Goal: Task Accomplishment & Management: Complete application form

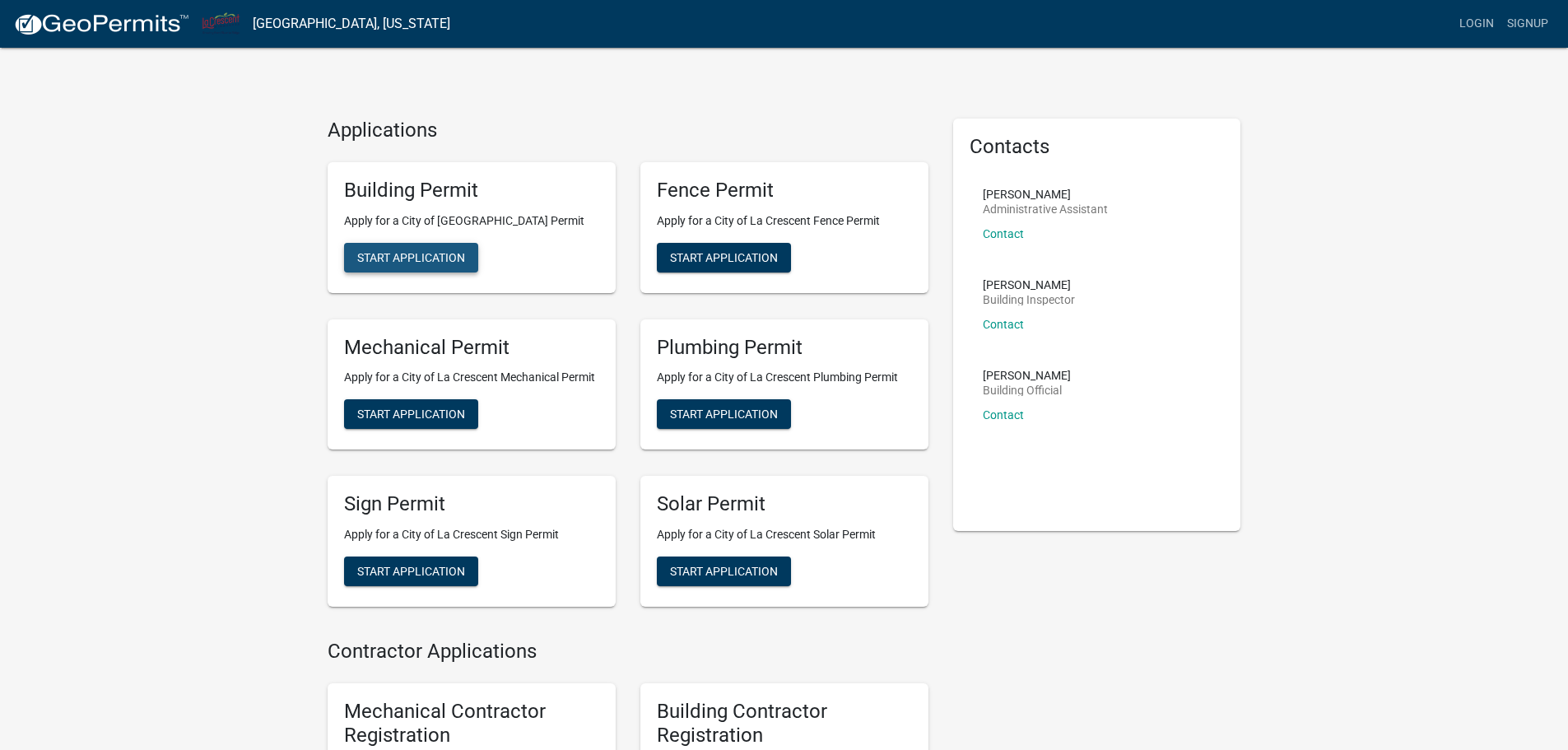
click at [444, 256] on span "Start Application" at bounding box center [411, 257] width 107 height 13
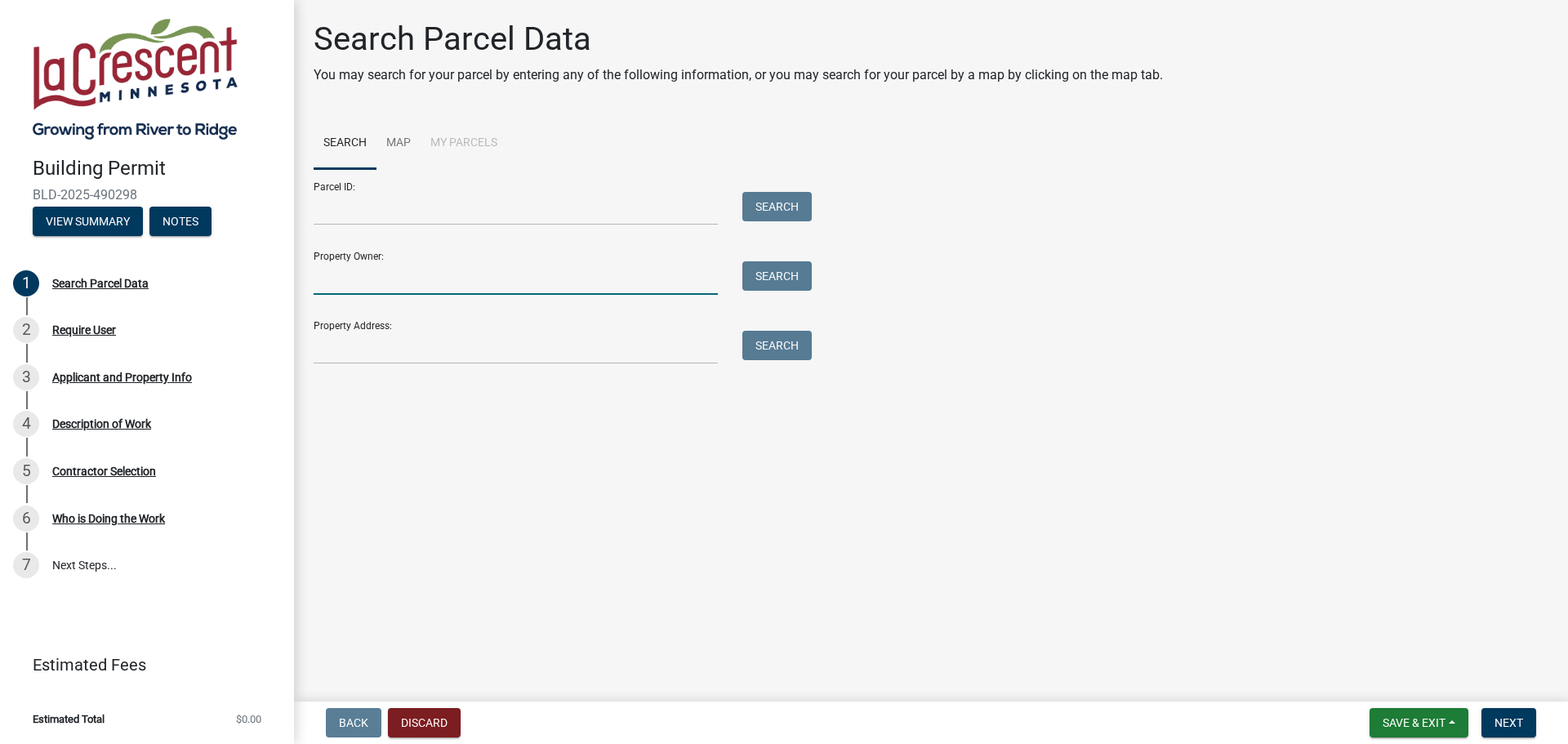
click at [377, 280] on input "Property Owner:" at bounding box center [515, 278] width 404 height 33
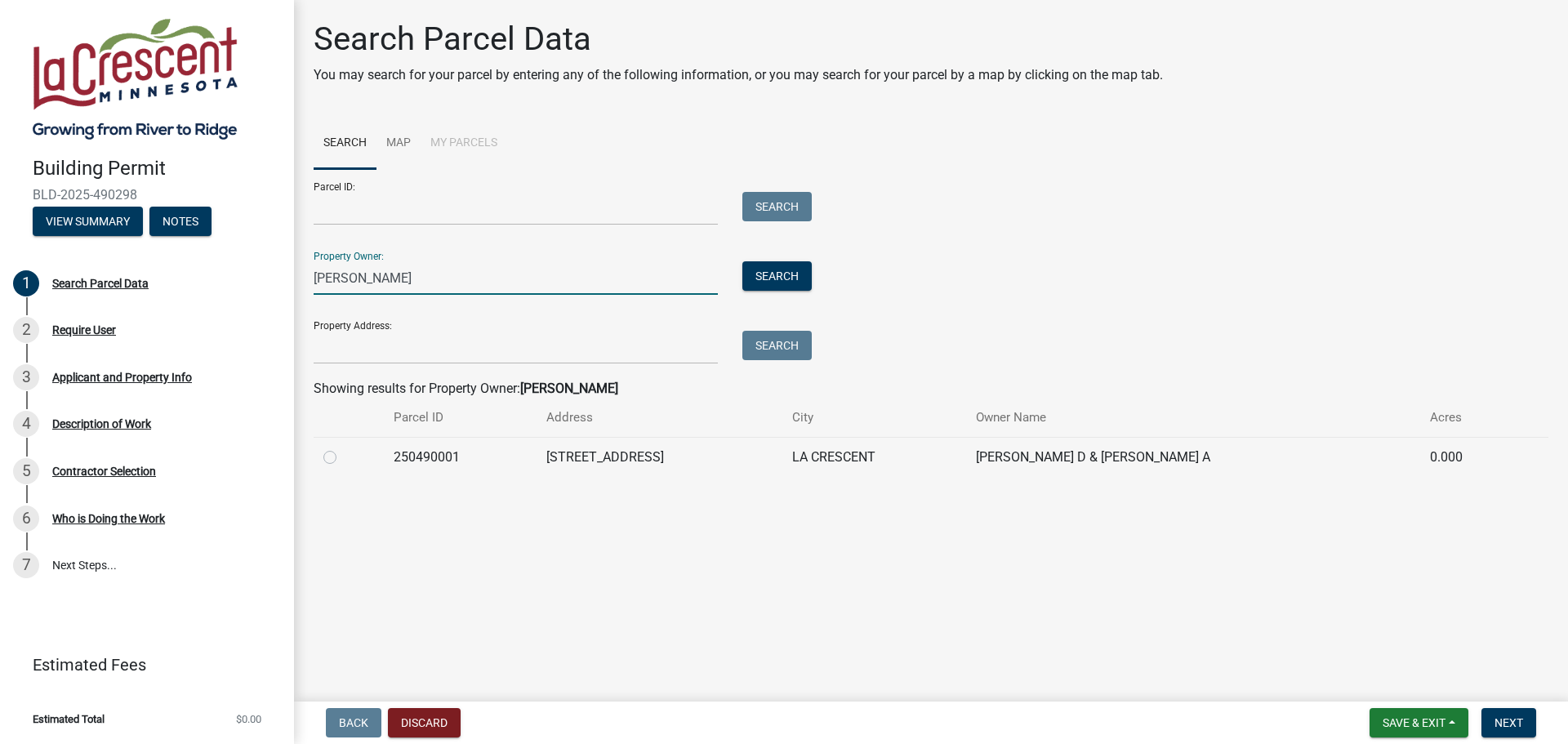
type input "[PERSON_NAME]"
click at [343, 447] on label at bounding box center [343, 447] width 0 height 0
click at [343, 456] on input "radio" at bounding box center [348, 452] width 11 height 11
radio input "true"
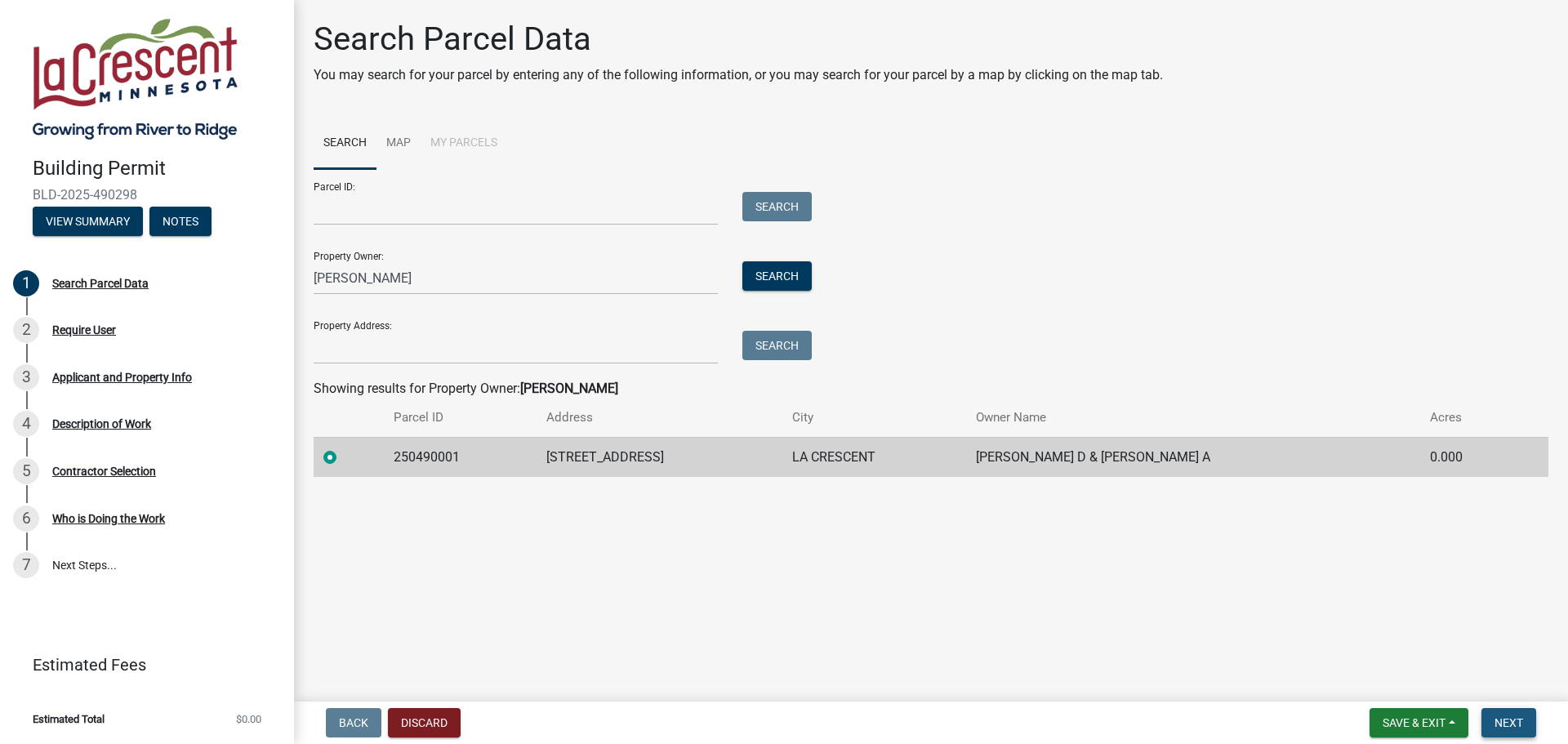
click at [1507, 718] on span "Next" at bounding box center [1509, 723] width 29 height 13
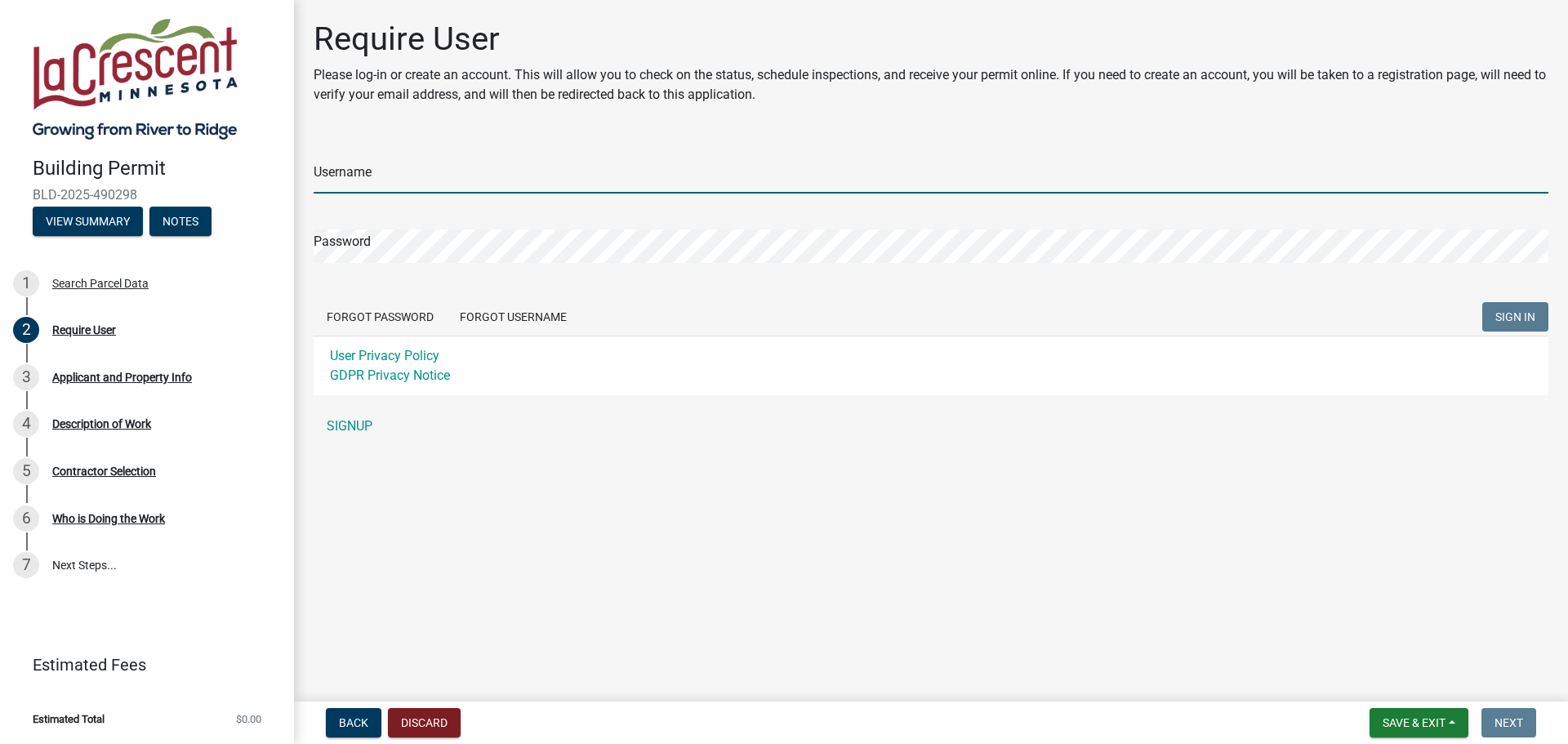
click at [364, 172] on input "Username" at bounding box center [930, 177] width 1235 height 33
type input "7rivers"
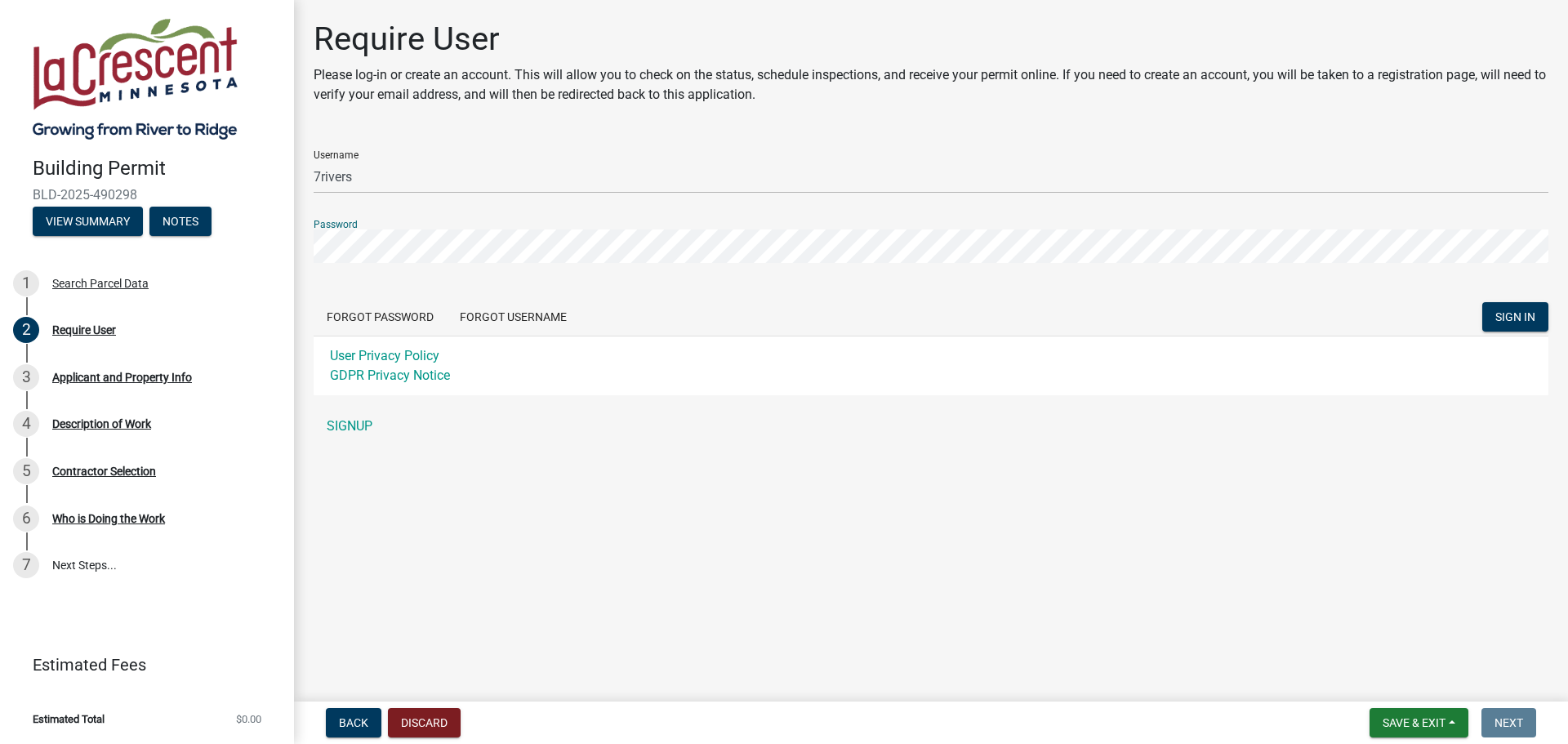
click at [1483, 302] on button "SIGN IN" at bounding box center [1516, 317] width 66 height 30
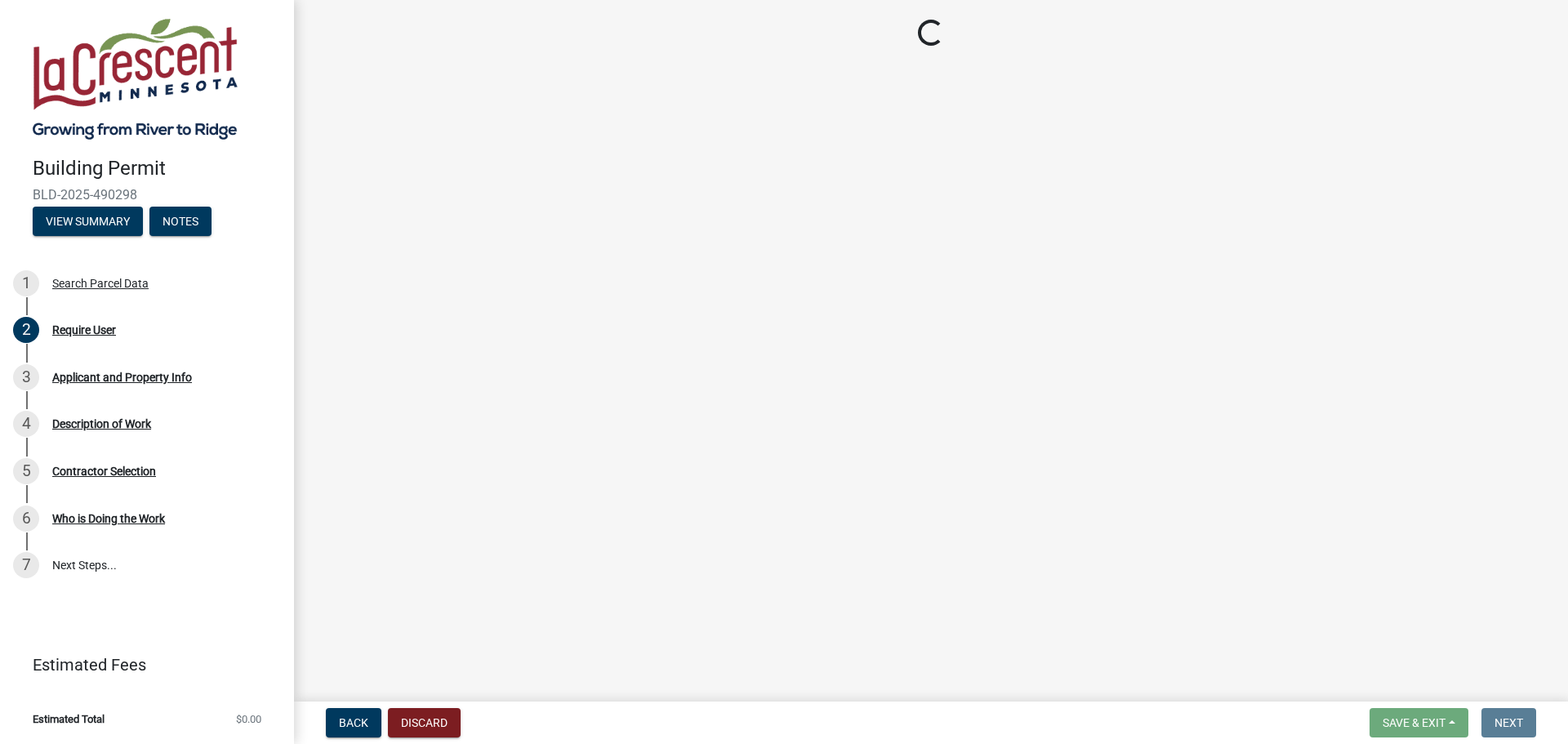
select select "e838c9e2-1e6e-4405-bddc-a3335cd38b08"
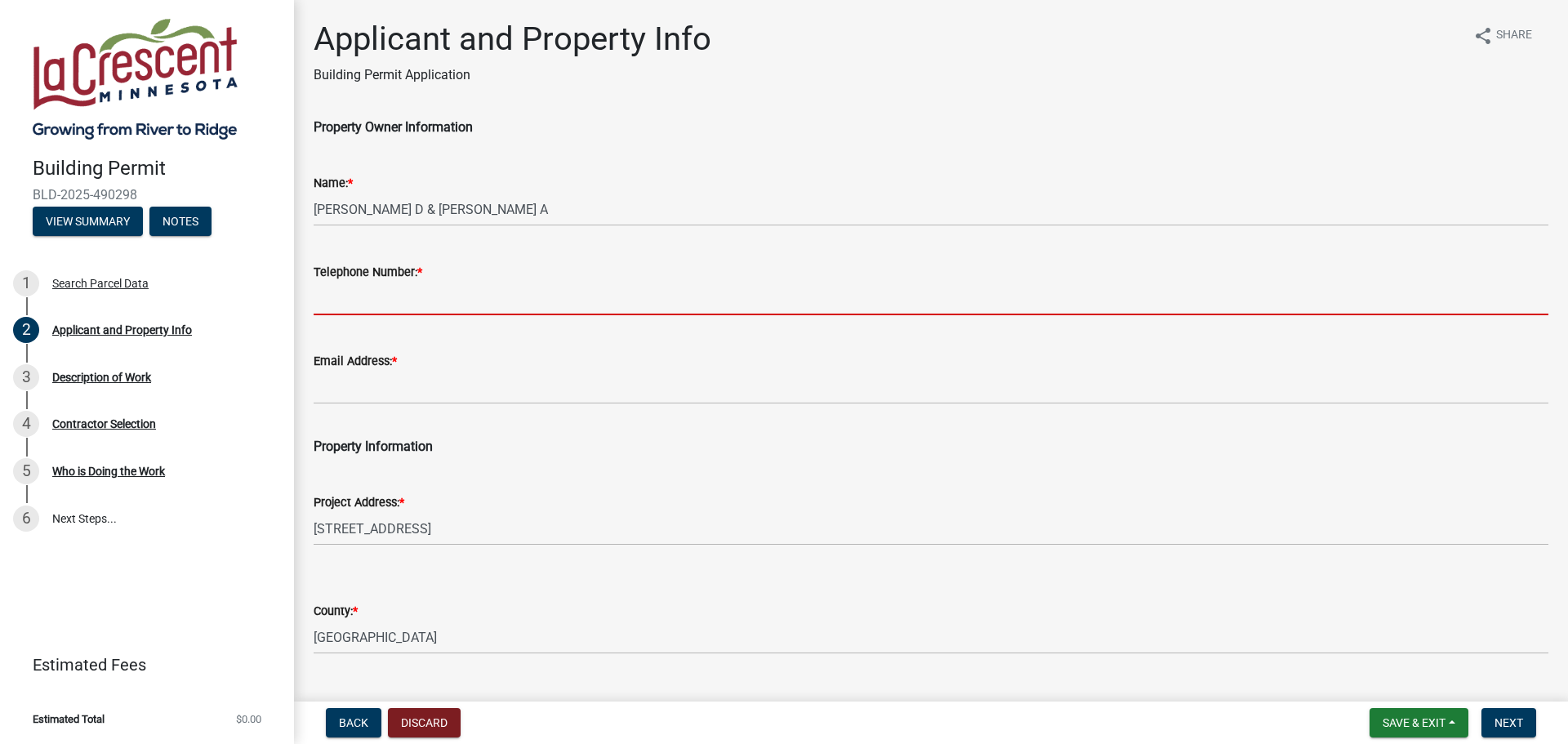
click at [380, 297] on input "Telephone Number: *" at bounding box center [930, 298] width 1235 height 33
type input "6083977235"
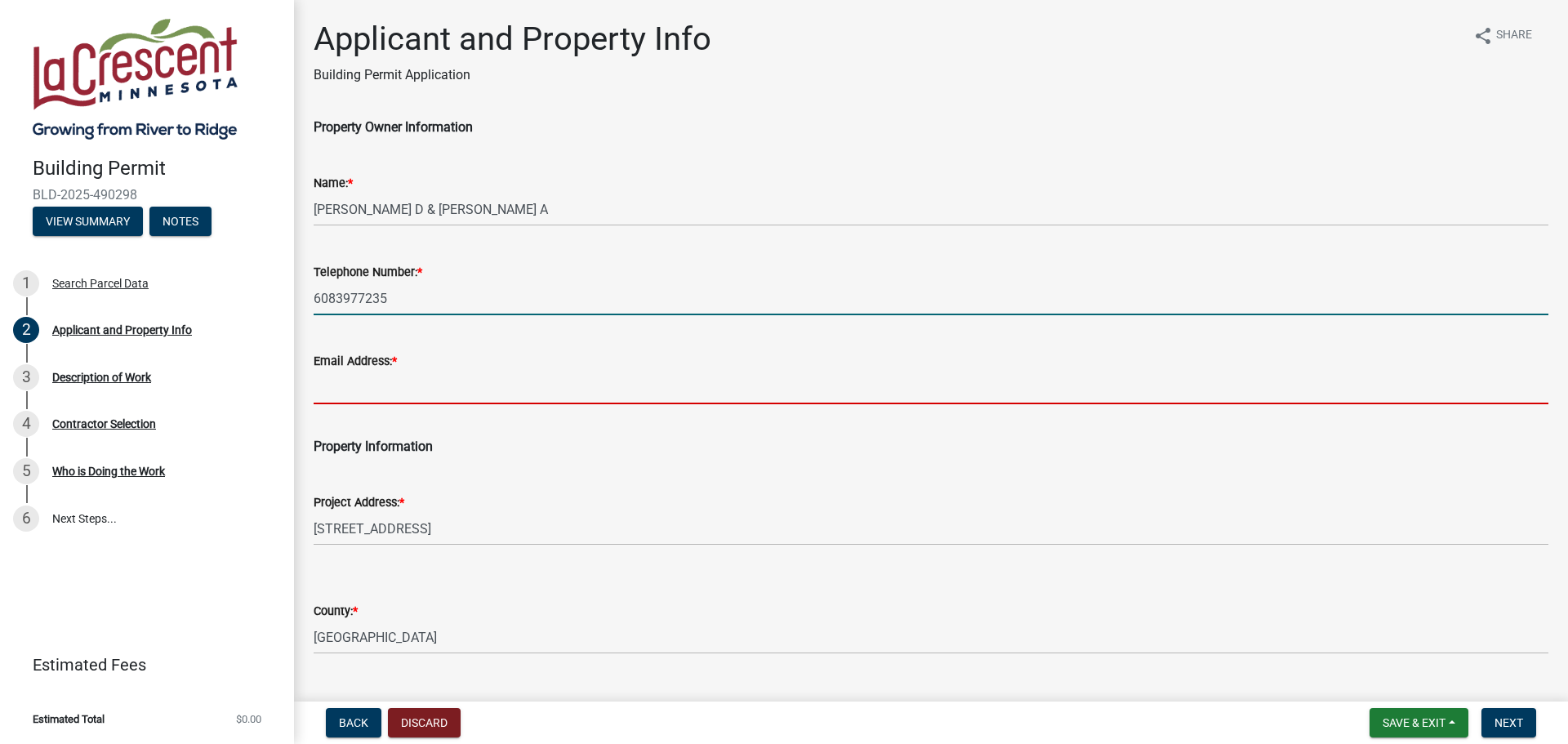
type input "[EMAIL_ADDRESS][DOMAIN_NAME]"
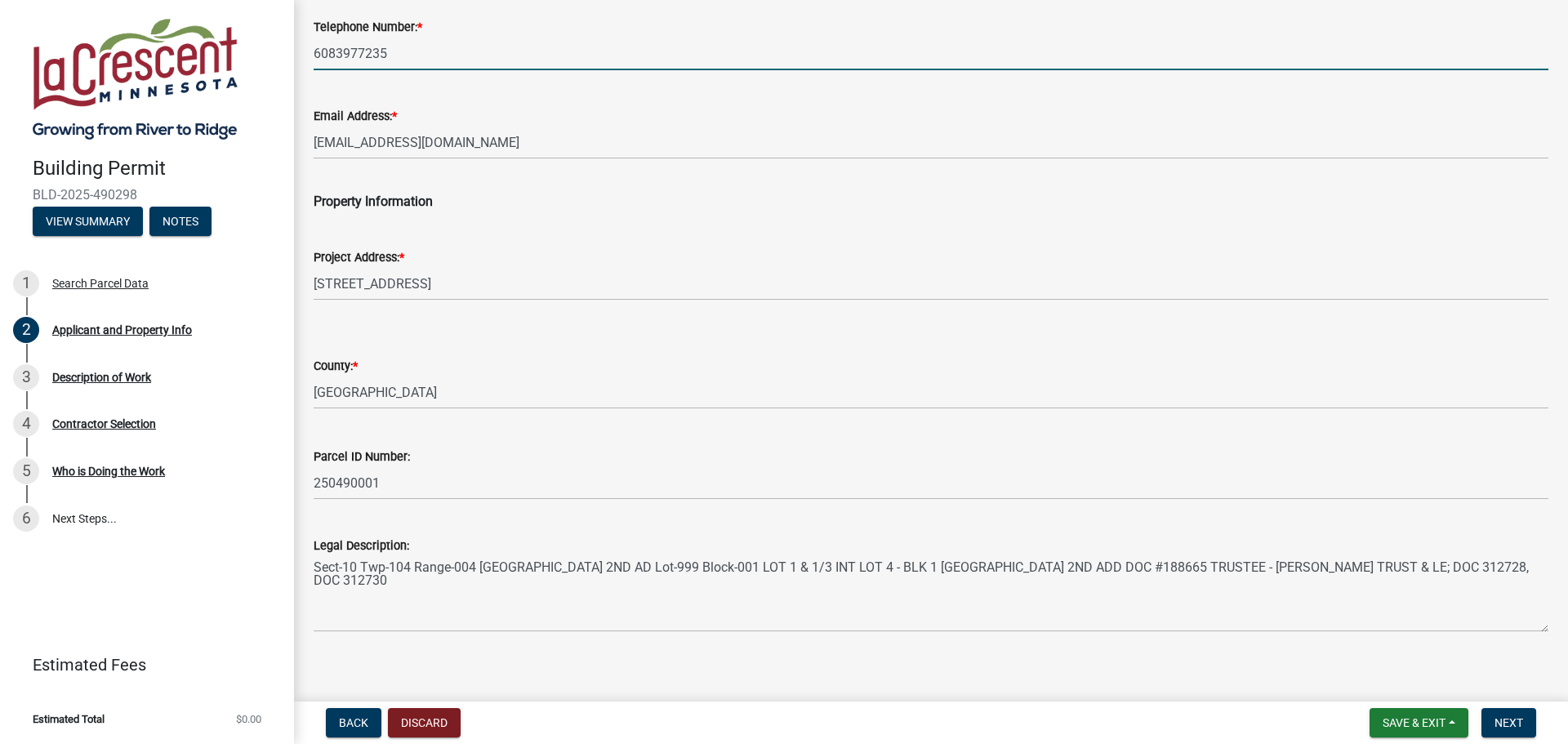
scroll to position [259, 0]
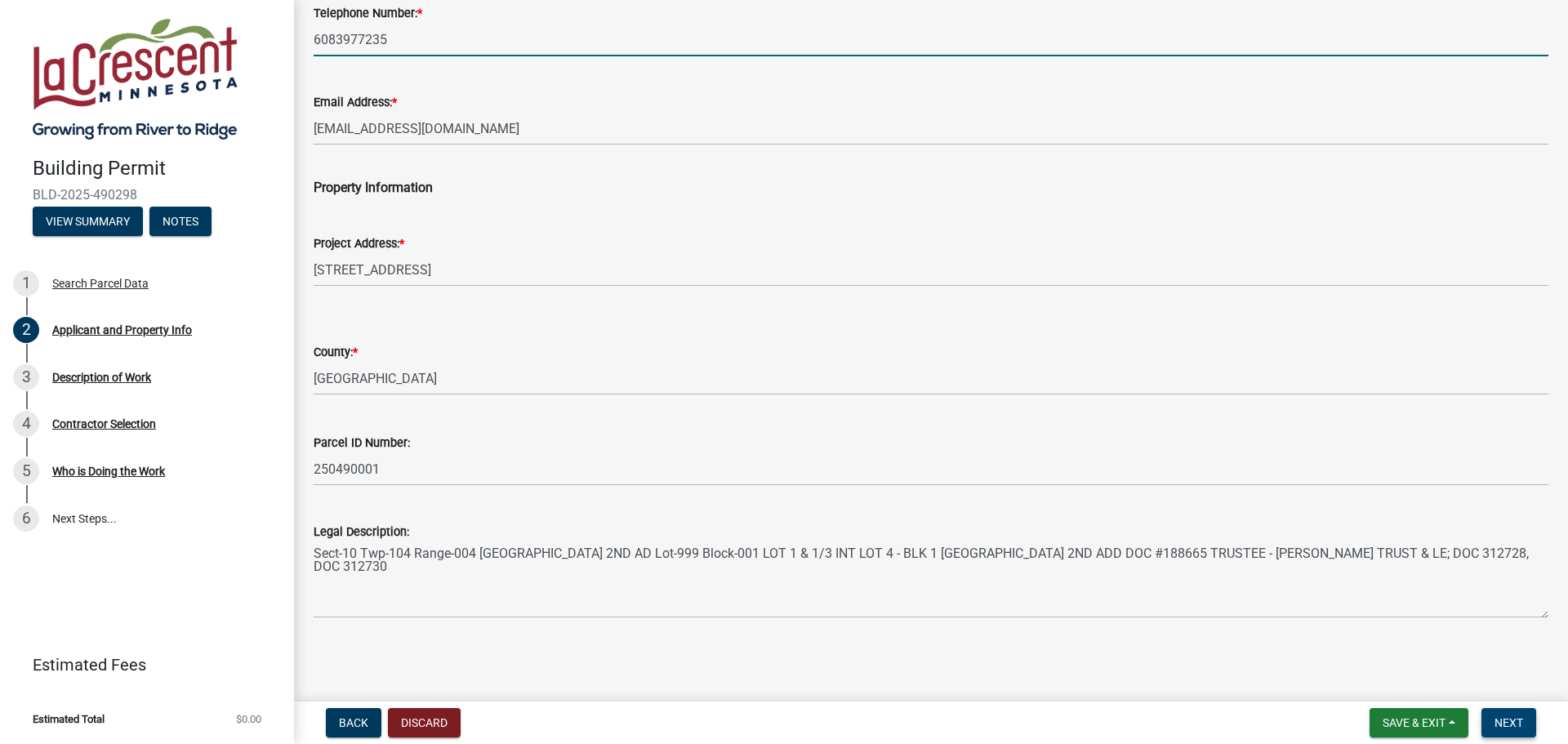
click at [1513, 724] on span "Next" at bounding box center [1509, 723] width 29 height 13
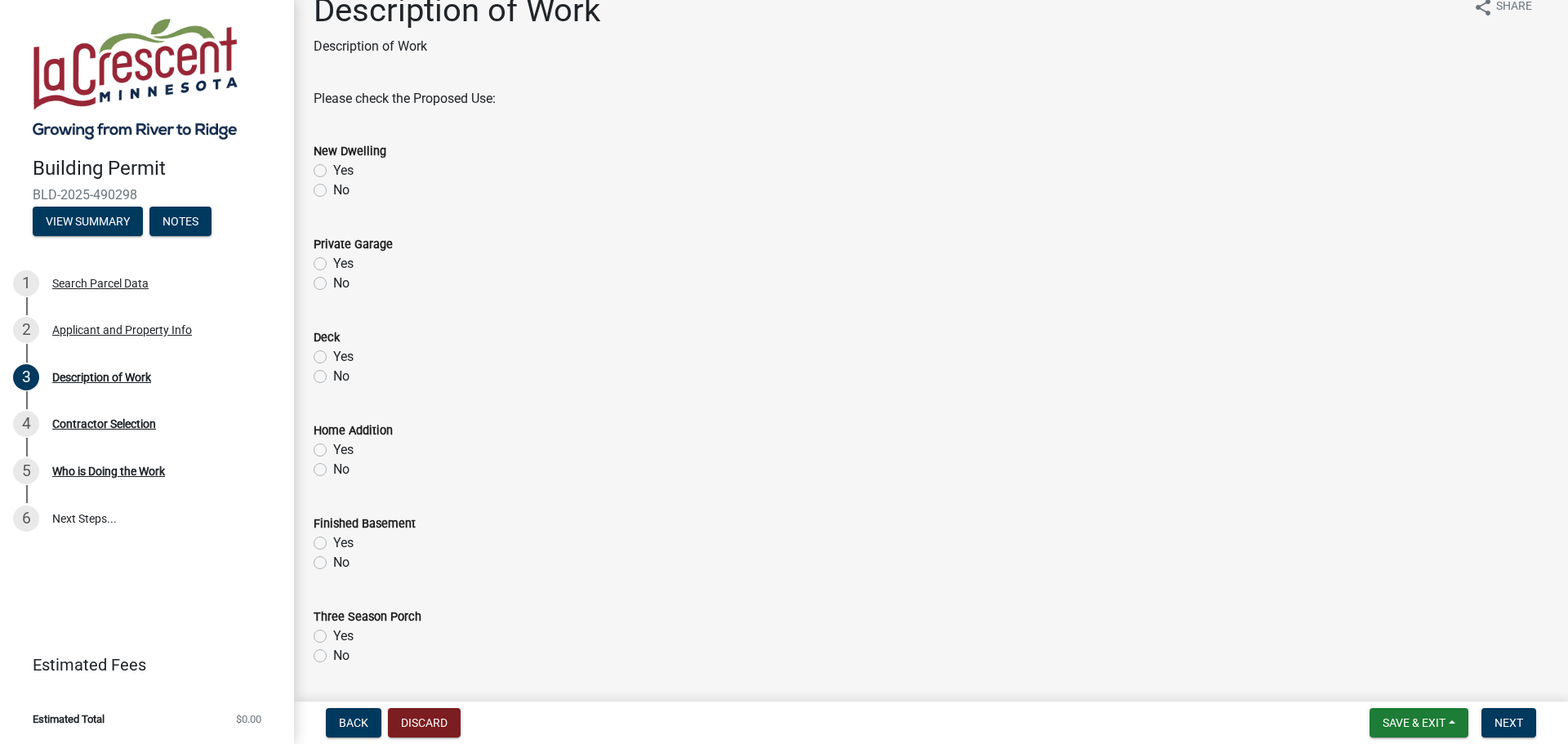
scroll to position [0, 0]
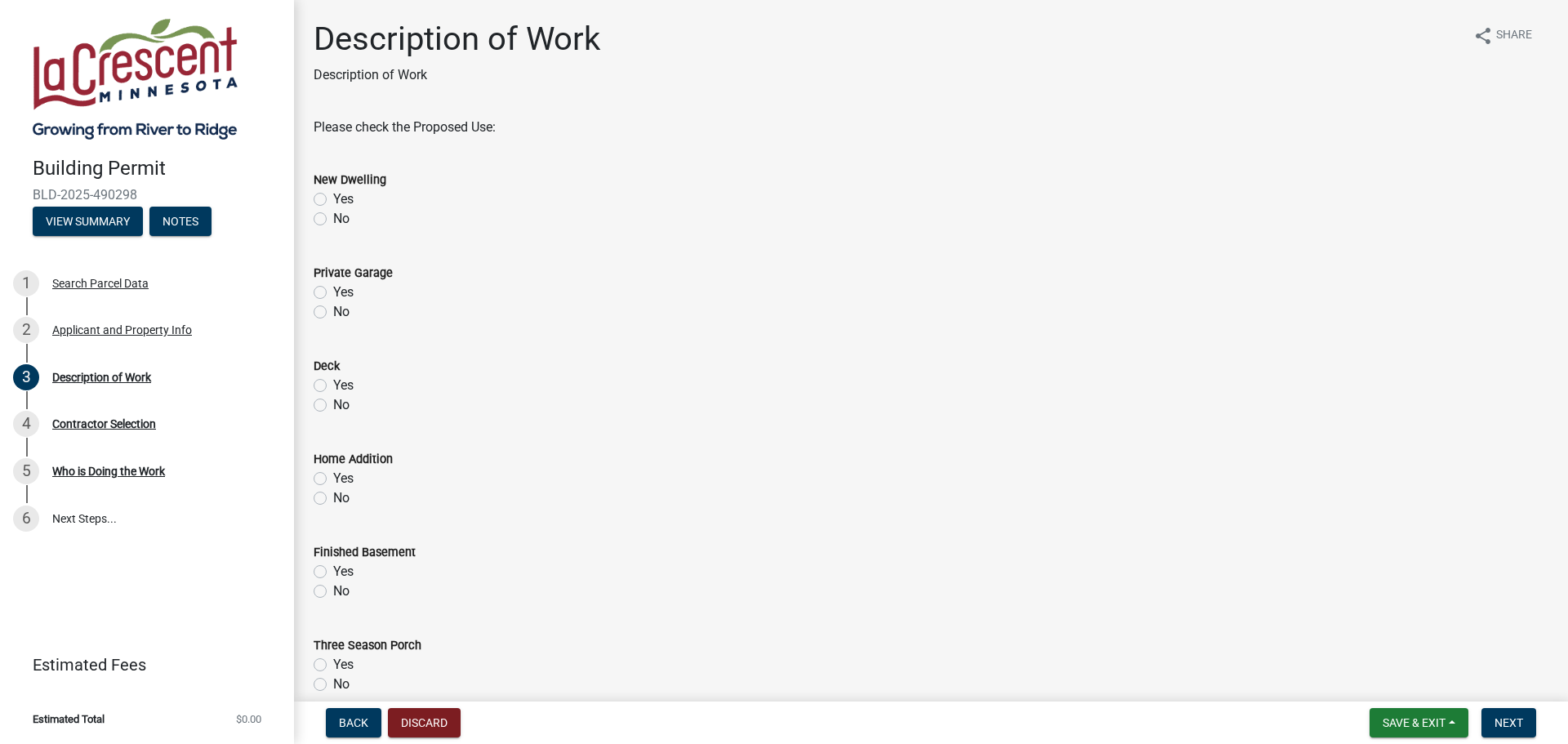
click at [333, 221] on label "No" at bounding box center [342, 219] width 17 height 20
click at [333, 220] on input "No" at bounding box center [338, 214] width 11 height 11
radio input "true"
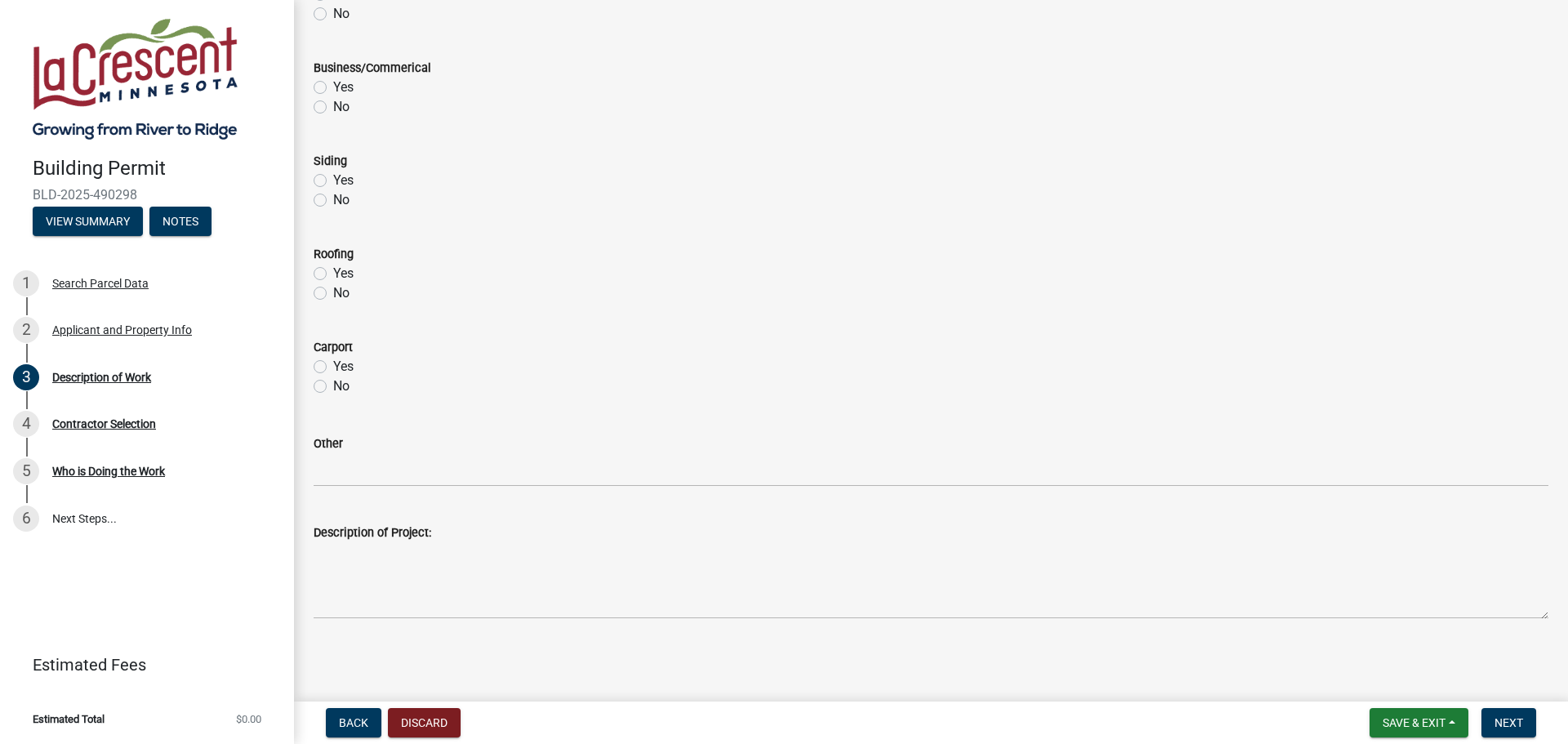
scroll to position [671, 0]
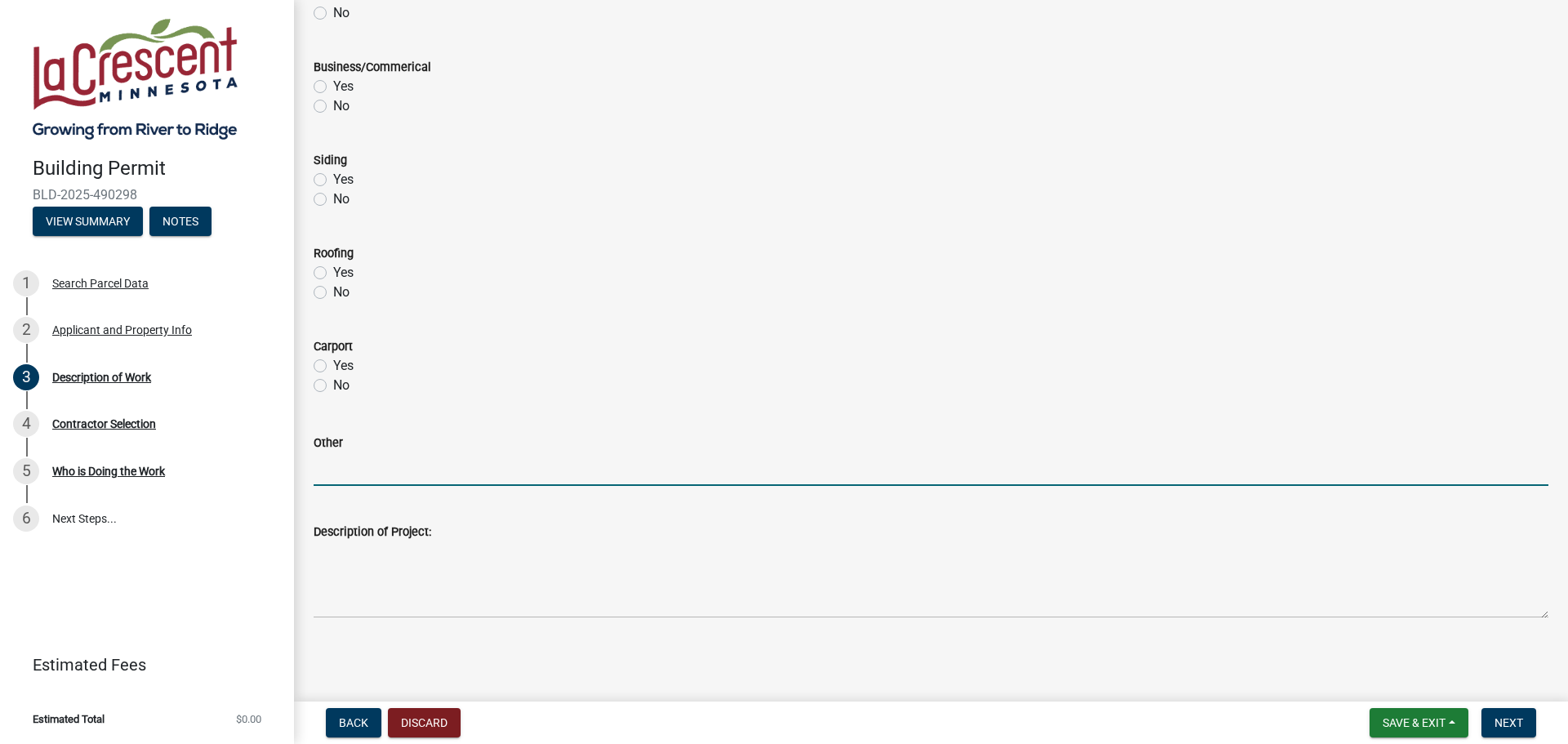
click at [380, 465] on input "Other" at bounding box center [930, 469] width 1235 height 33
type input "replace front door to house"
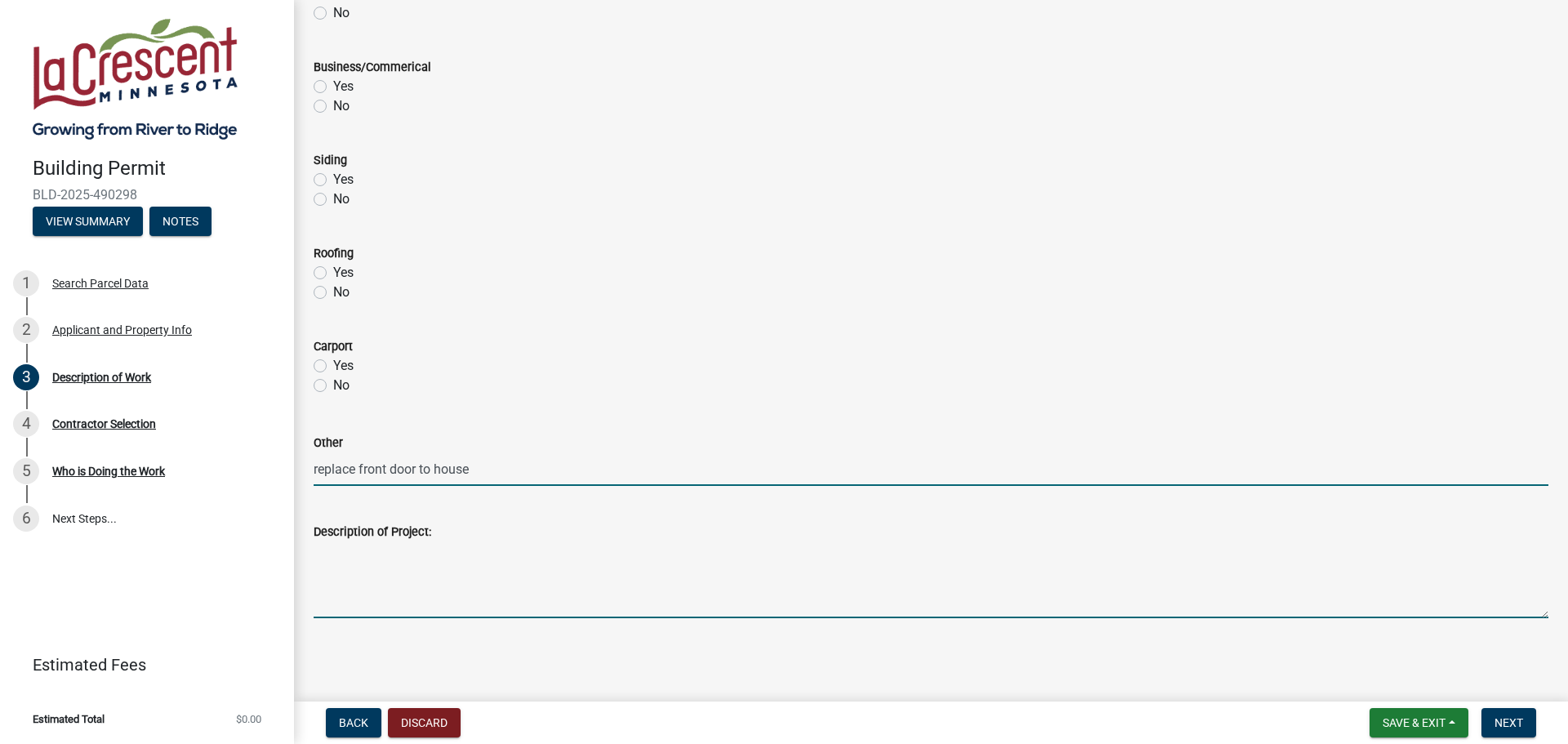
click at [370, 591] on textarea "Description of Project:" at bounding box center [930, 579] width 1235 height 77
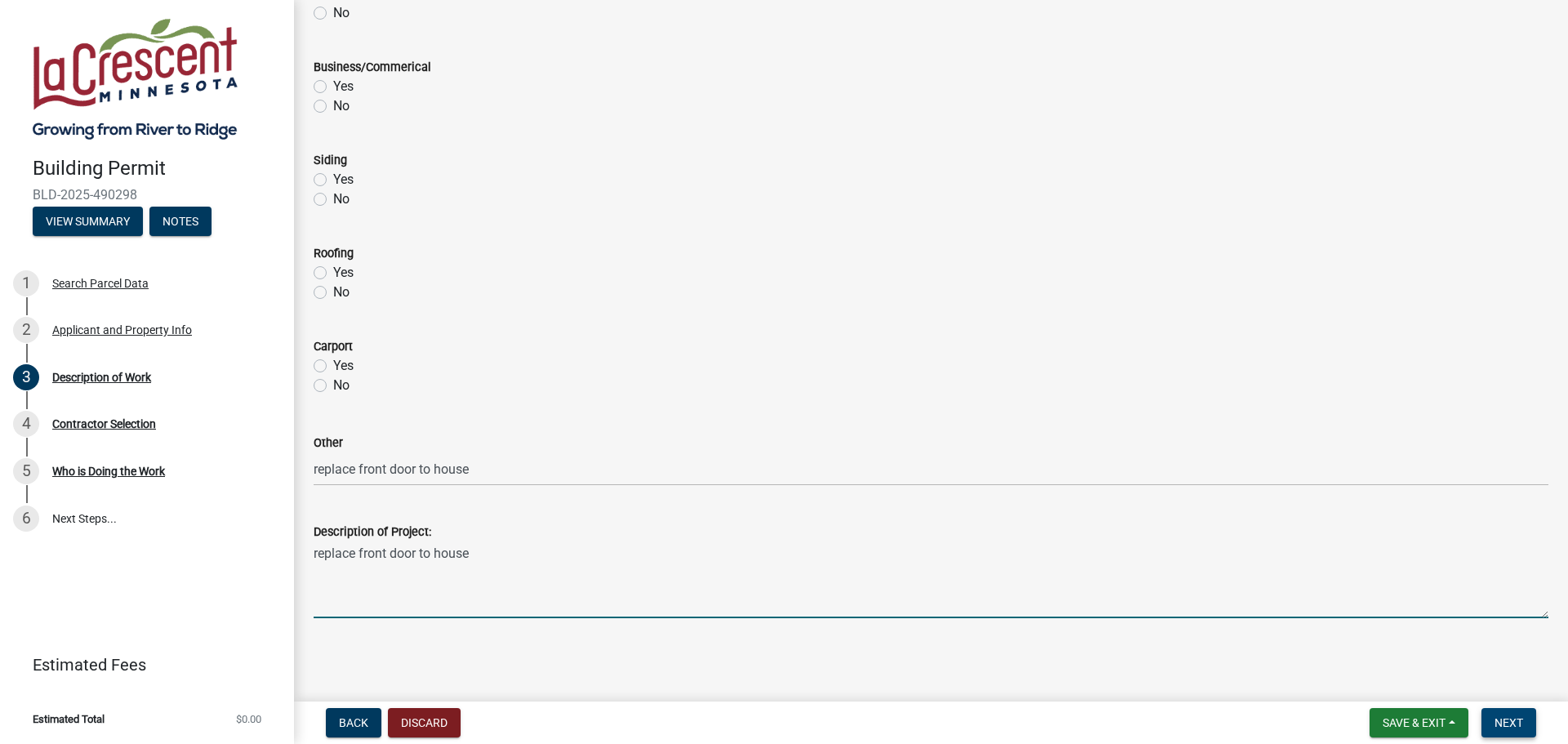
type textarea "replace front door to house"
click at [1523, 716] on span "Next" at bounding box center [1509, 723] width 29 height 13
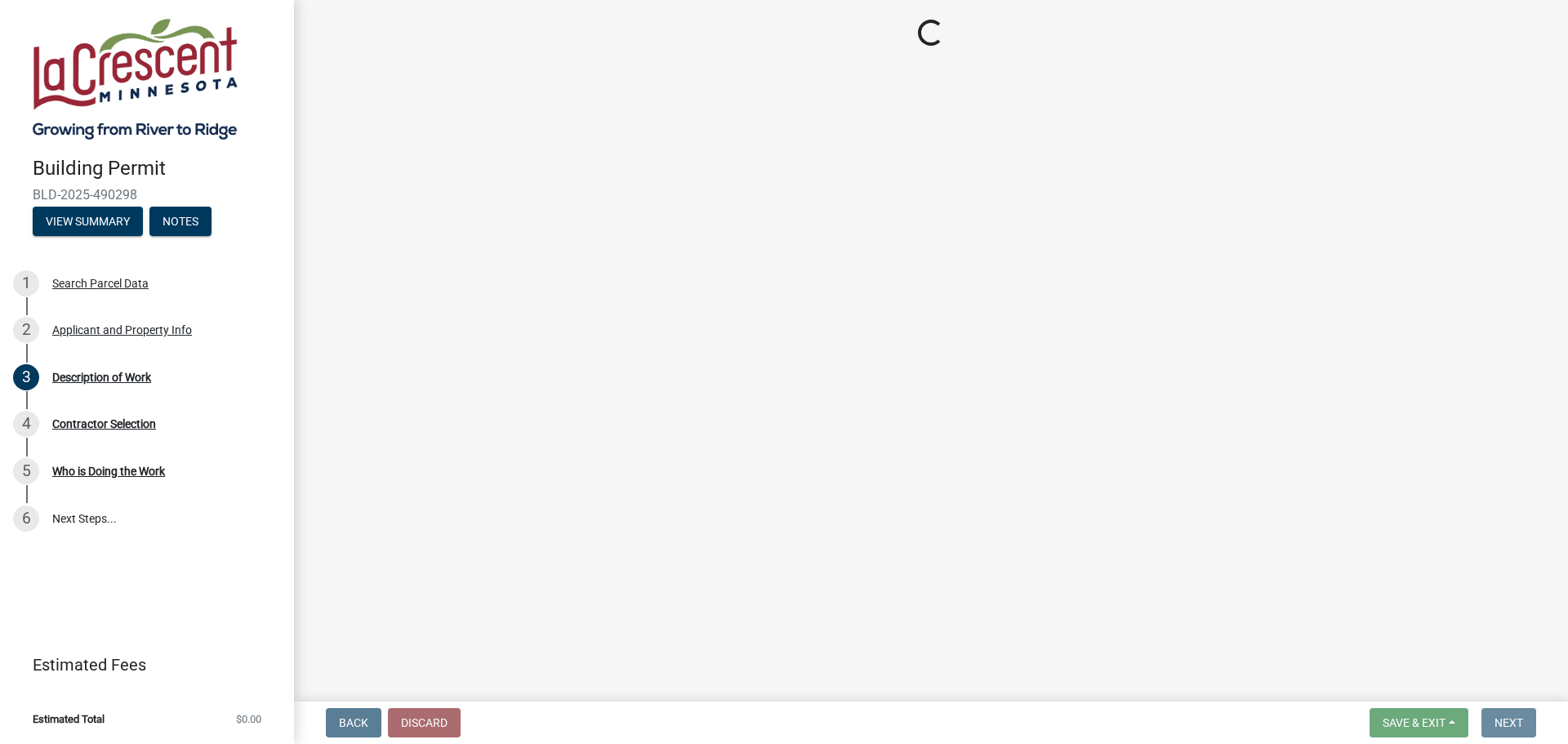
scroll to position [0, 0]
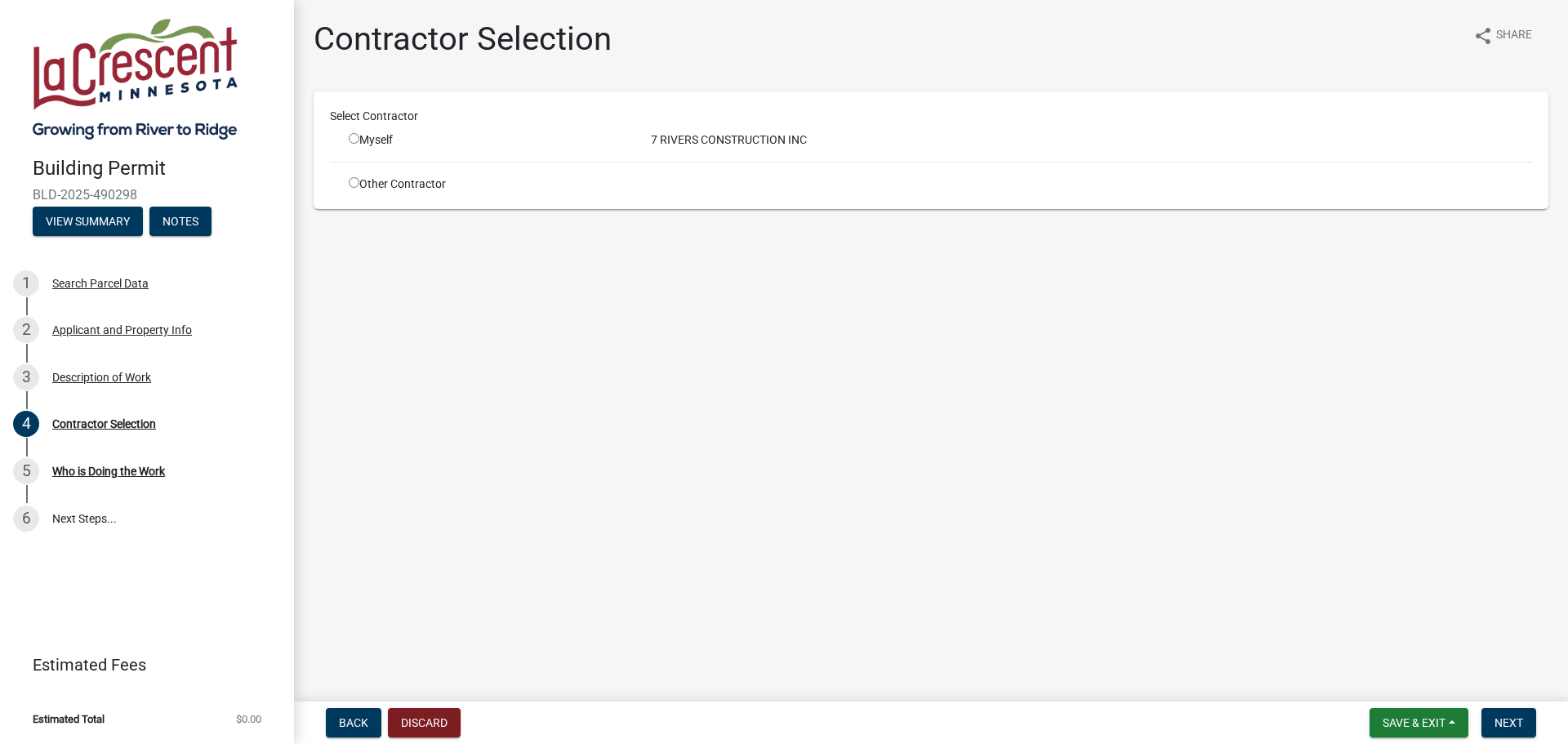
click at [355, 136] on input "radio" at bounding box center [354, 138] width 11 height 11
radio input "true"
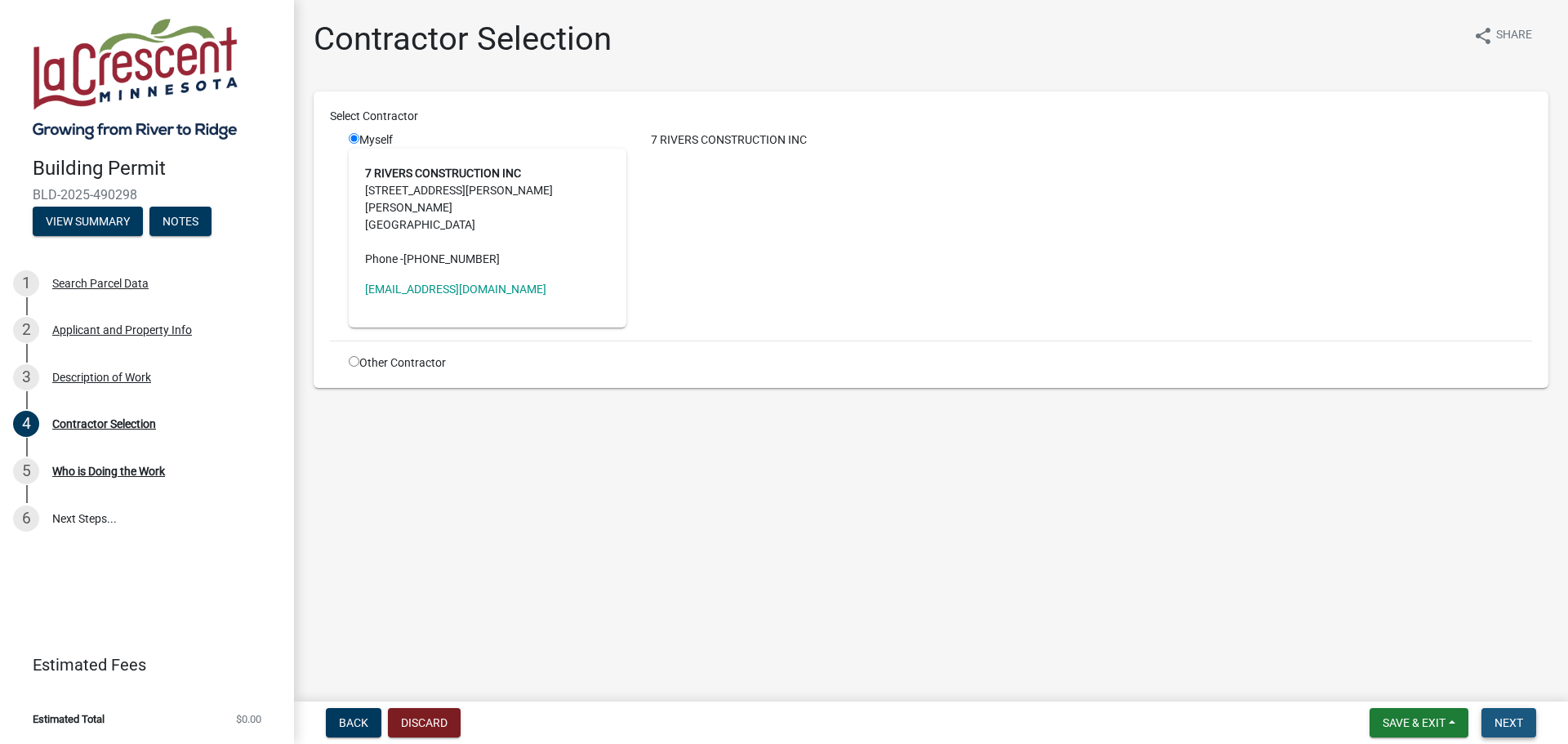
click at [1516, 727] on span "Next" at bounding box center [1509, 723] width 29 height 13
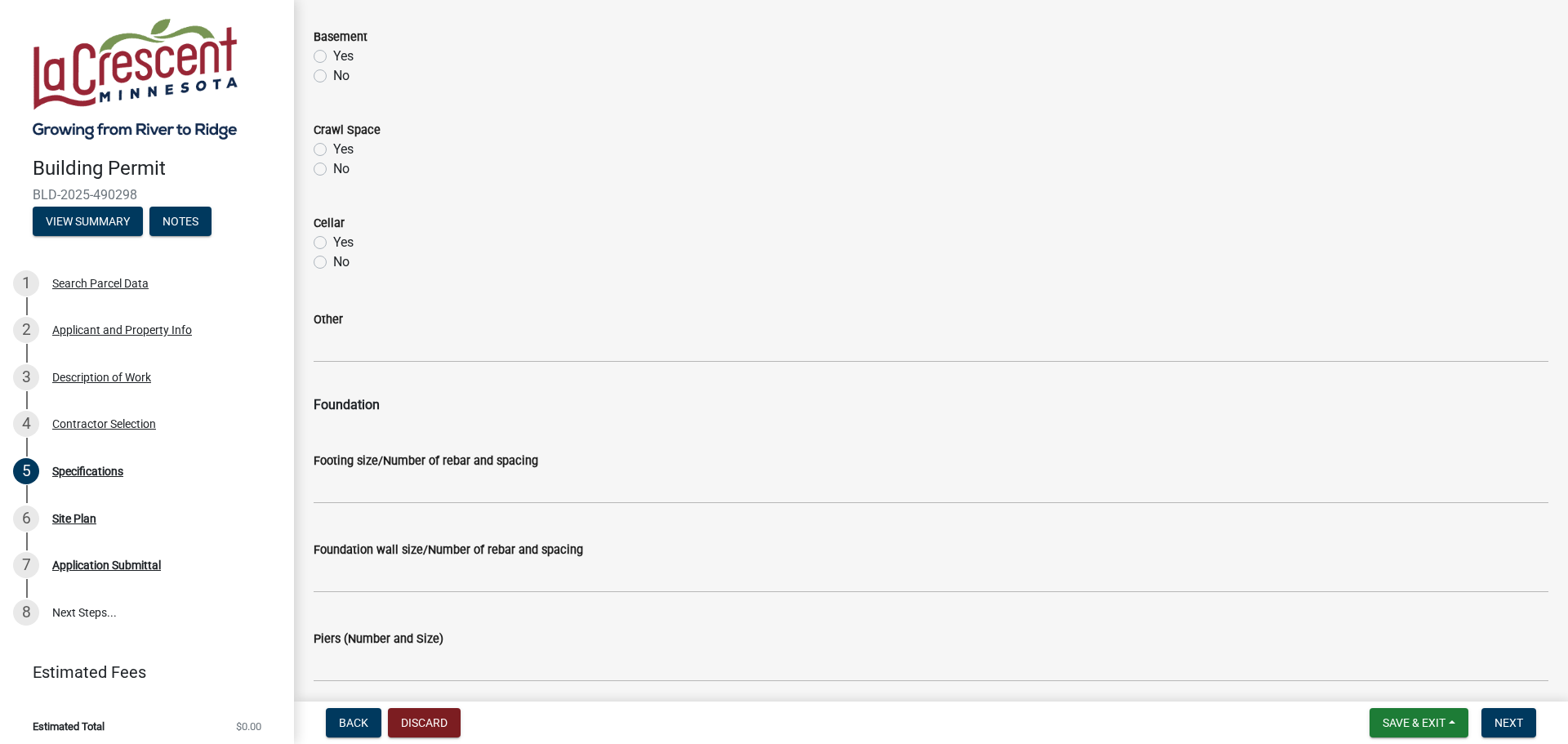
scroll to position [490, 0]
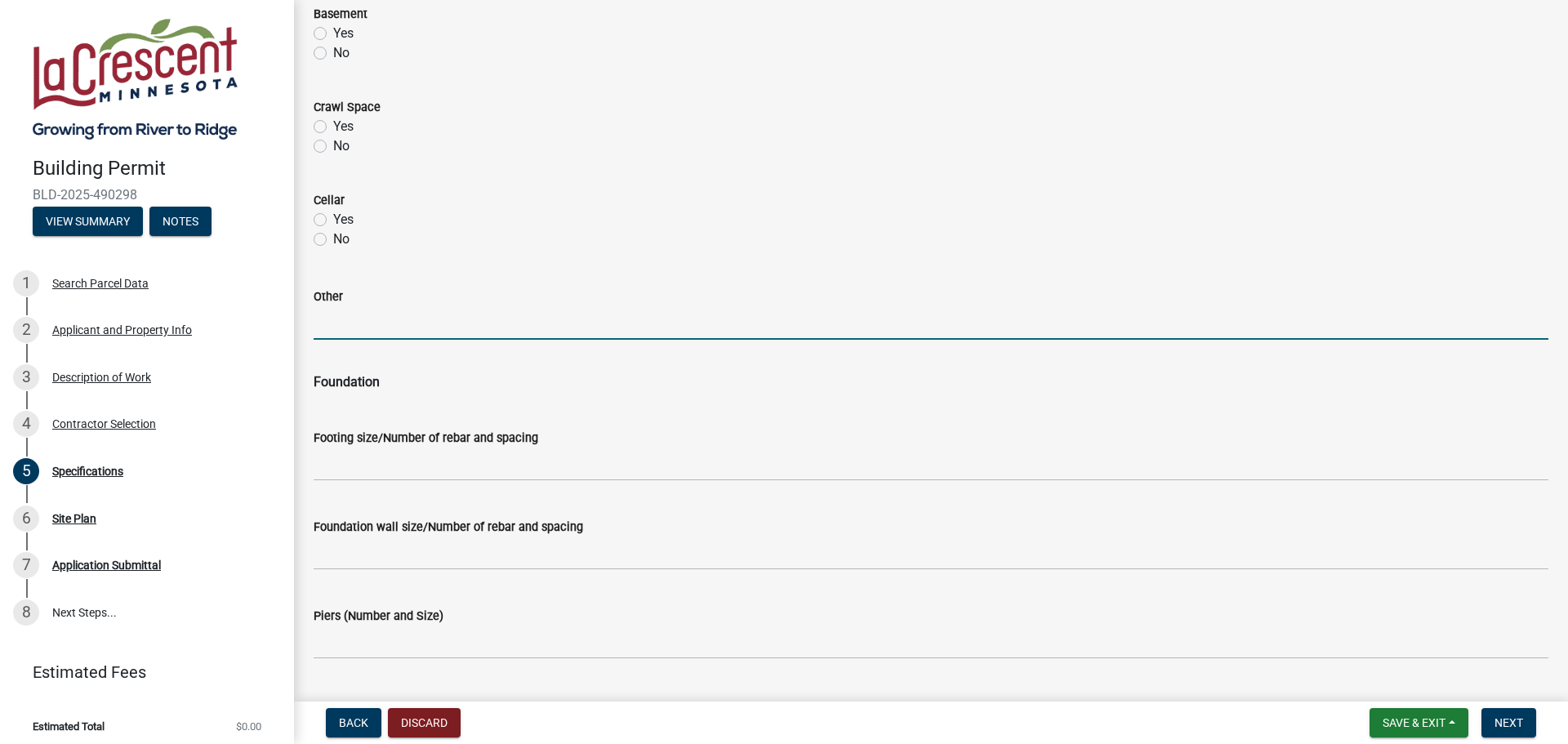
click at [349, 323] on input "Other" at bounding box center [930, 322] width 1235 height 33
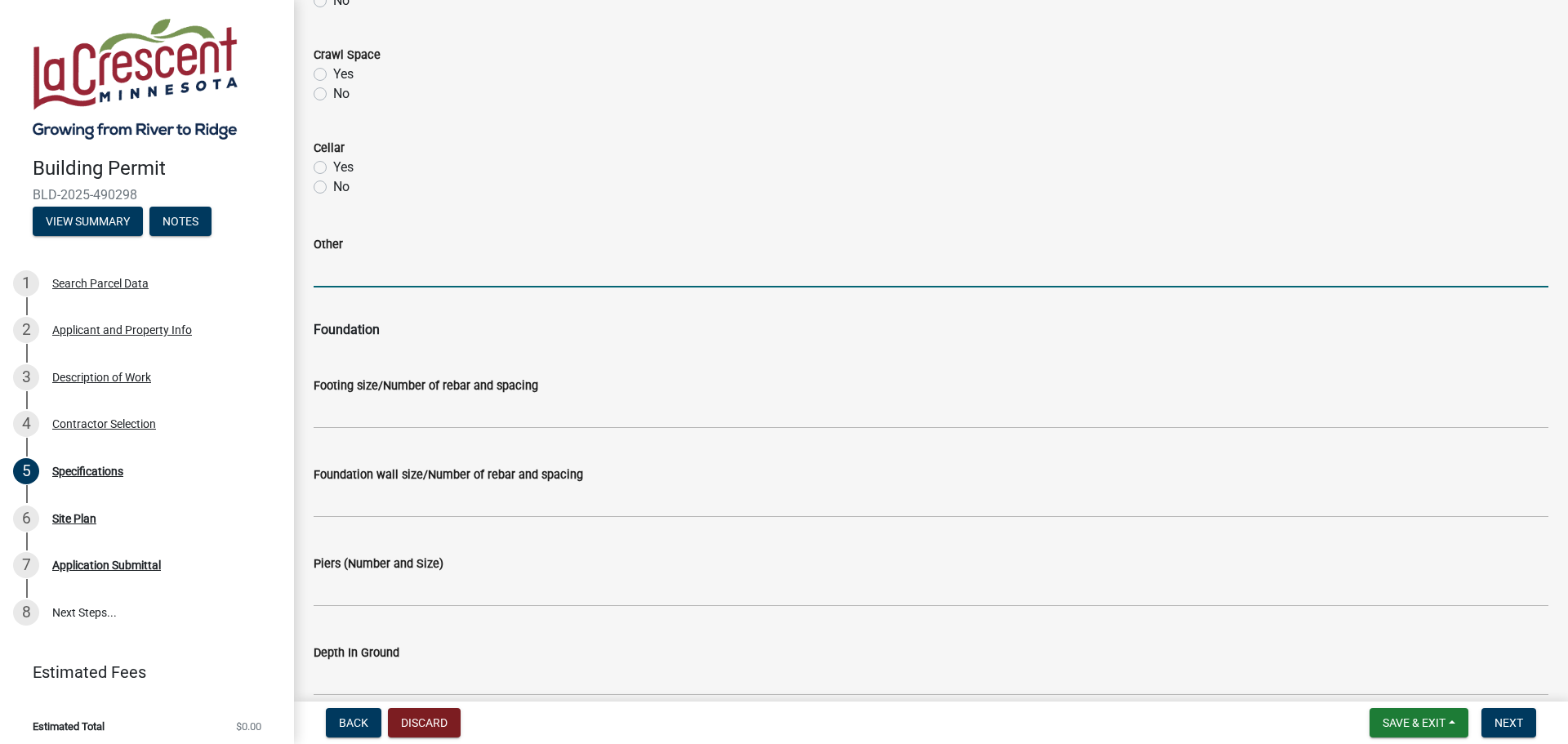
scroll to position [571, 0]
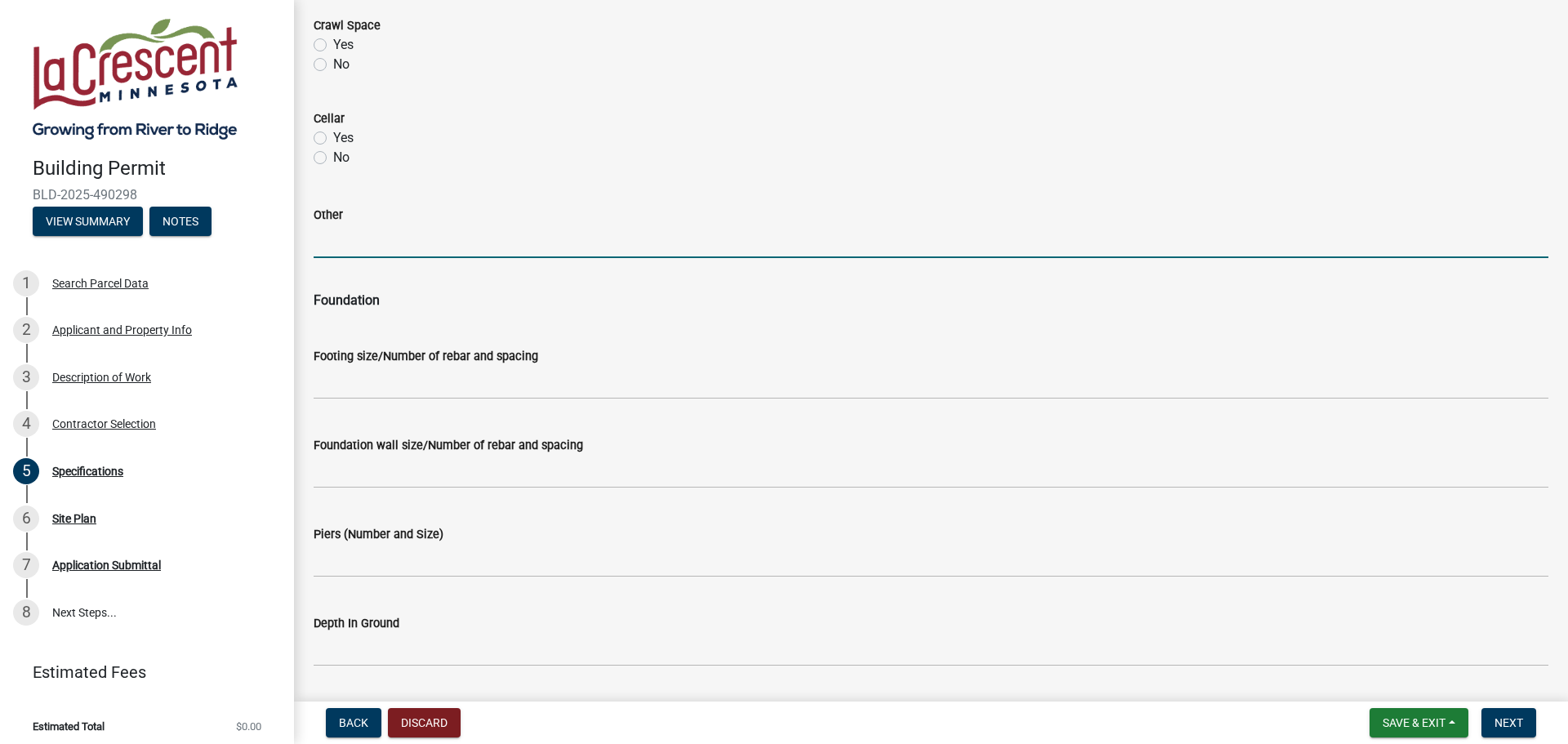
click at [322, 241] on input "Other" at bounding box center [930, 241] width 1235 height 33
drag, startPoint x: 488, startPoint y: 236, endPoint x: 314, endPoint y: 244, distance: 174.2
click at [314, 244] on input "replacing front door to house" at bounding box center [930, 241] width 1235 height 33
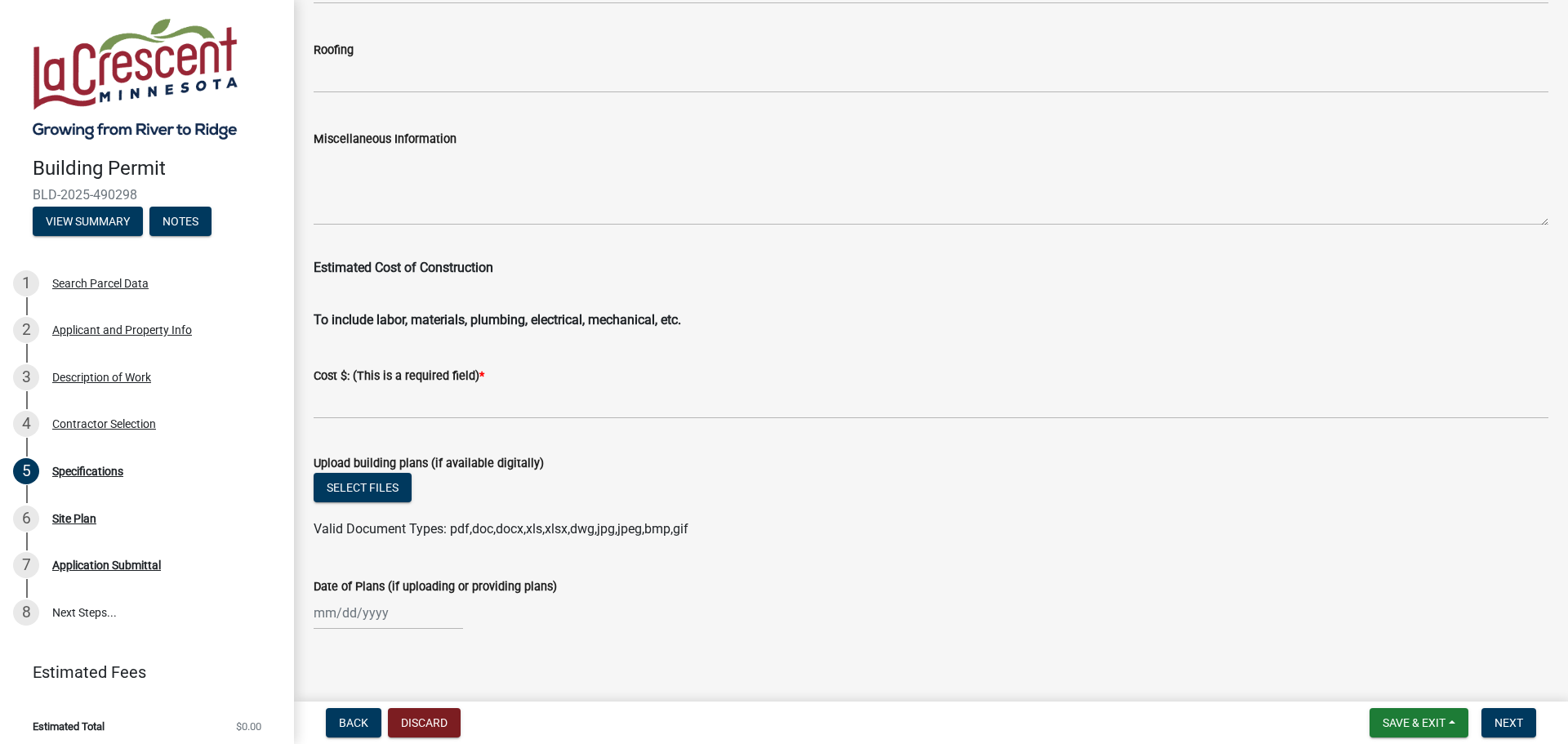
scroll to position [2649, 0]
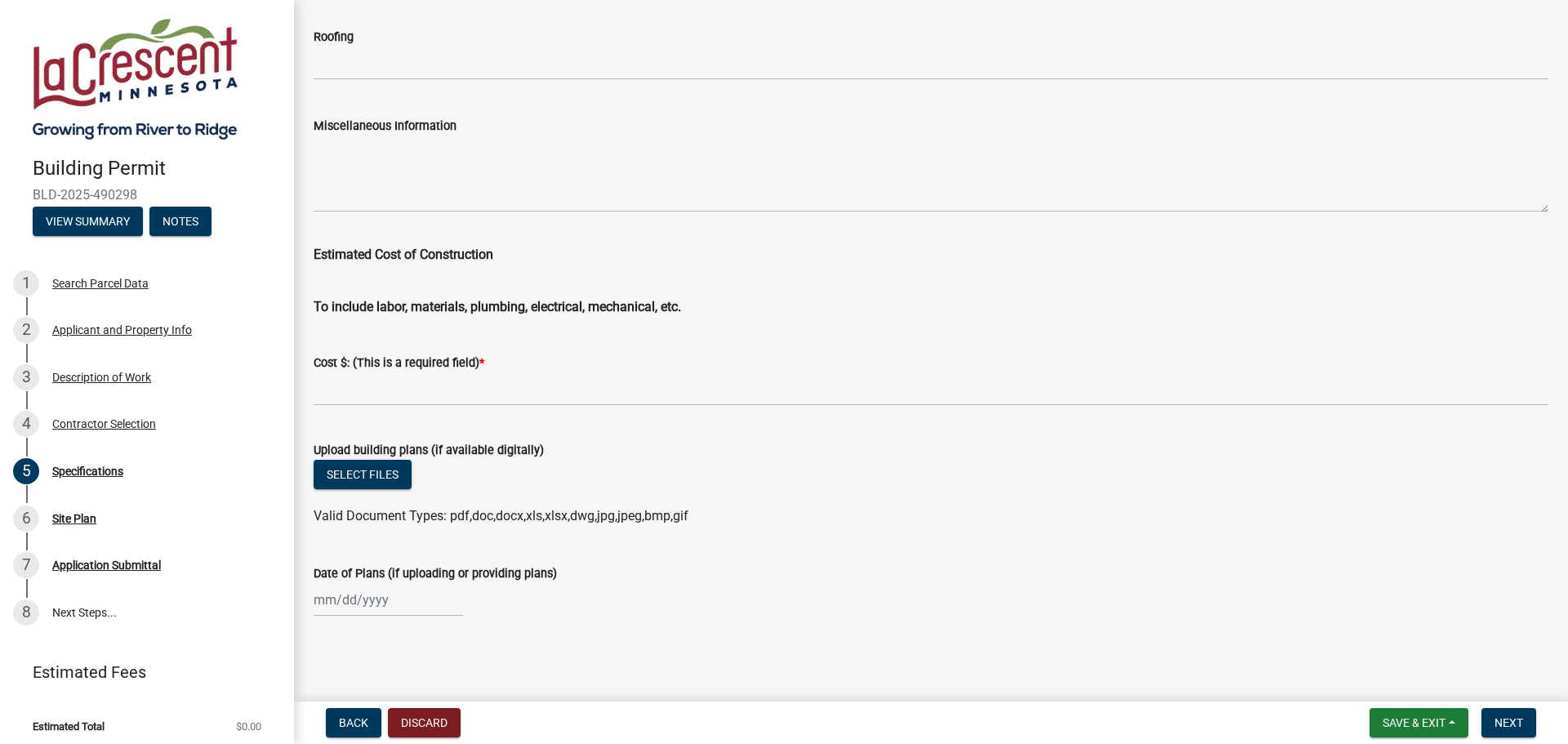
type input "replacing front door to house"
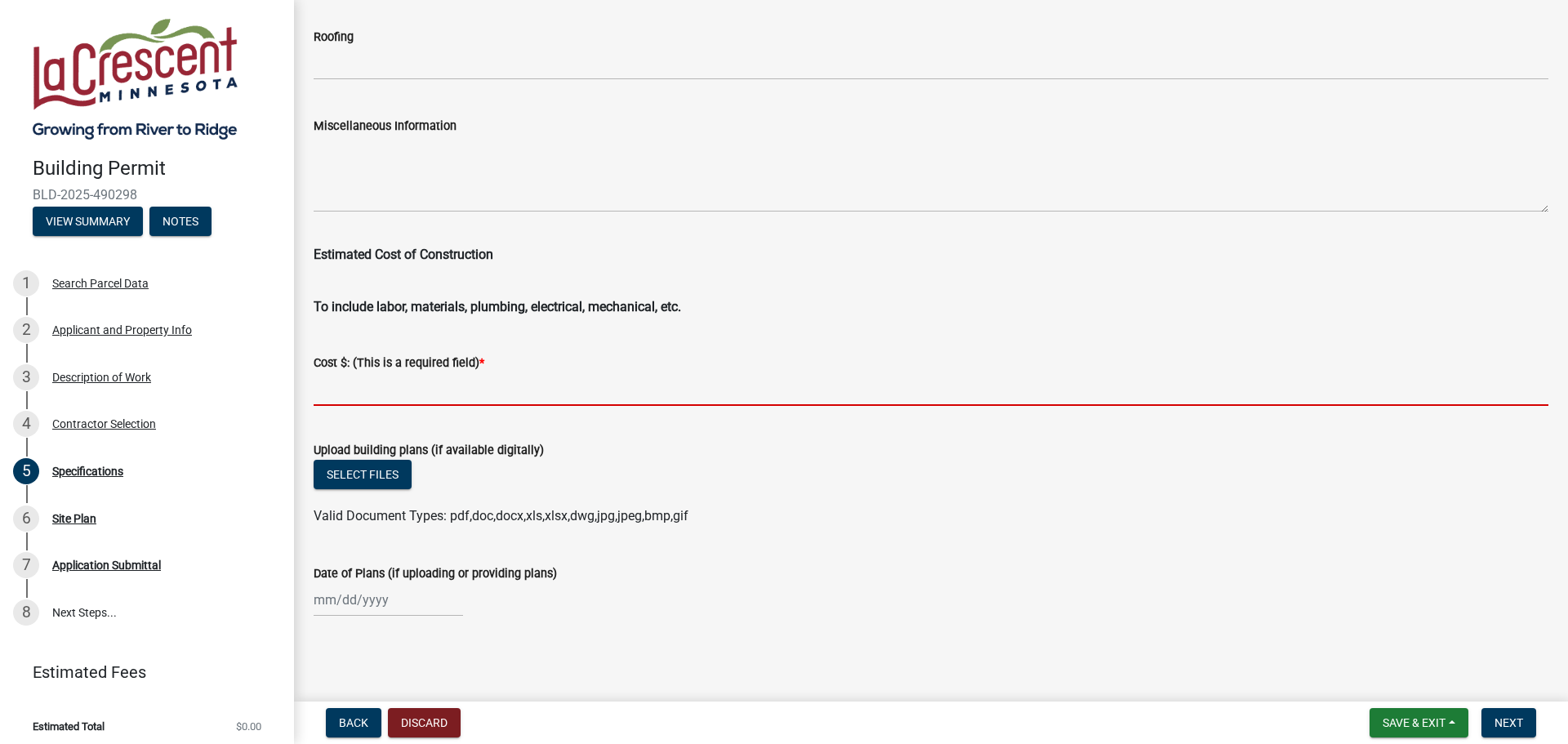
click at [358, 393] on input "text" at bounding box center [930, 389] width 1235 height 33
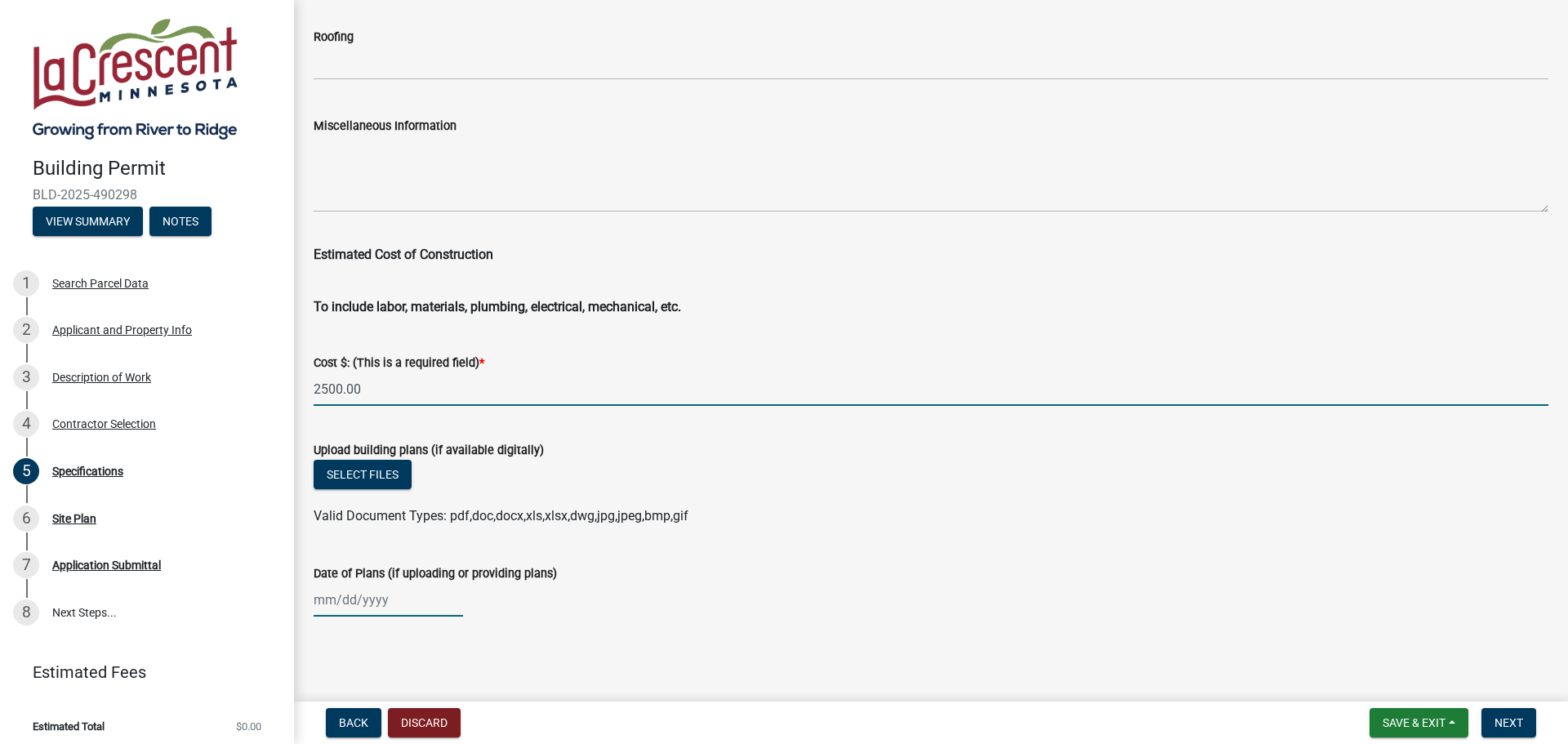
click at [319, 599] on div at bounding box center [388, 599] width 150 height 33
type input "2500"
select select "10"
select select "2025"
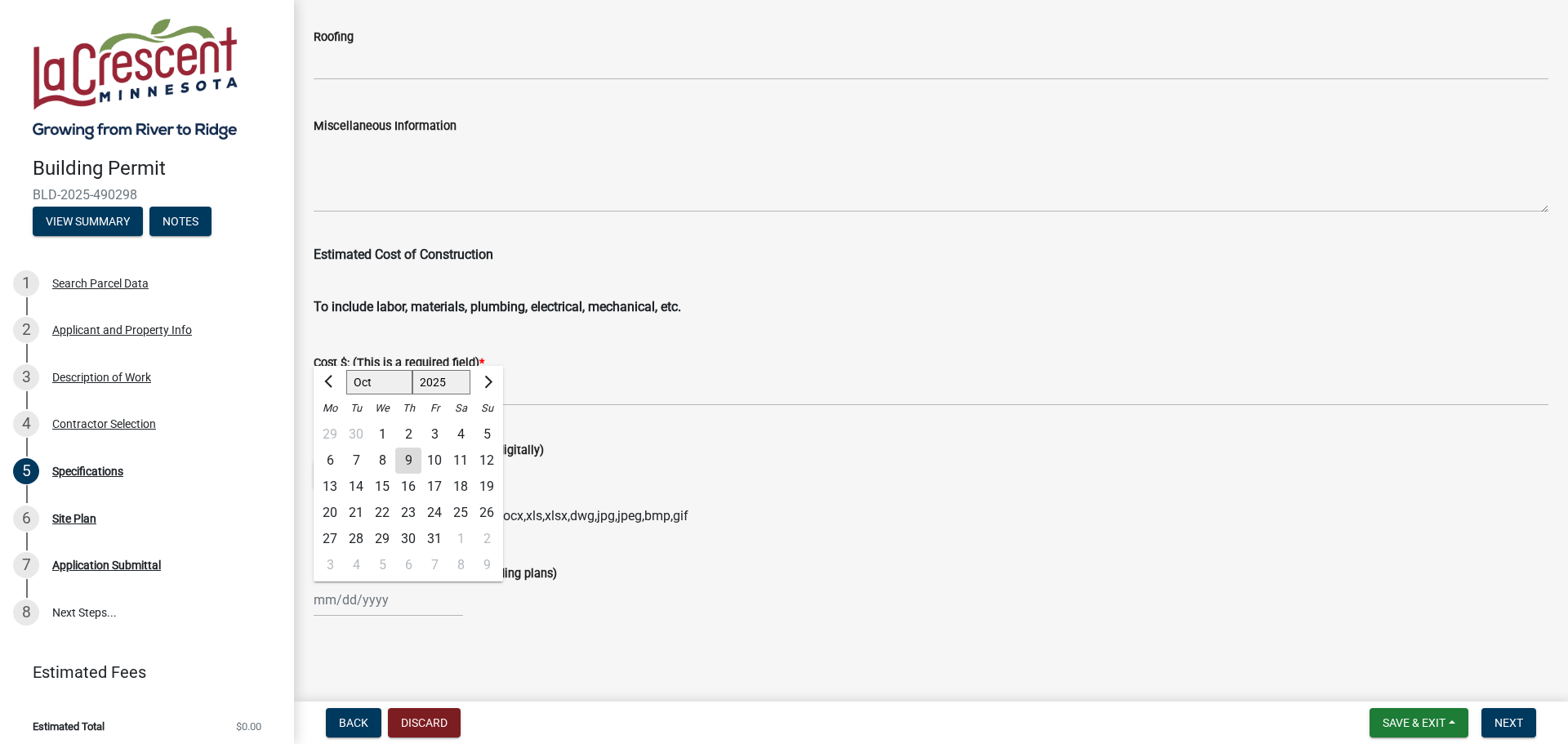
click at [413, 455] on div "9" at bounding box center [409, 460] width 26 height 26
type input "[DATE]"
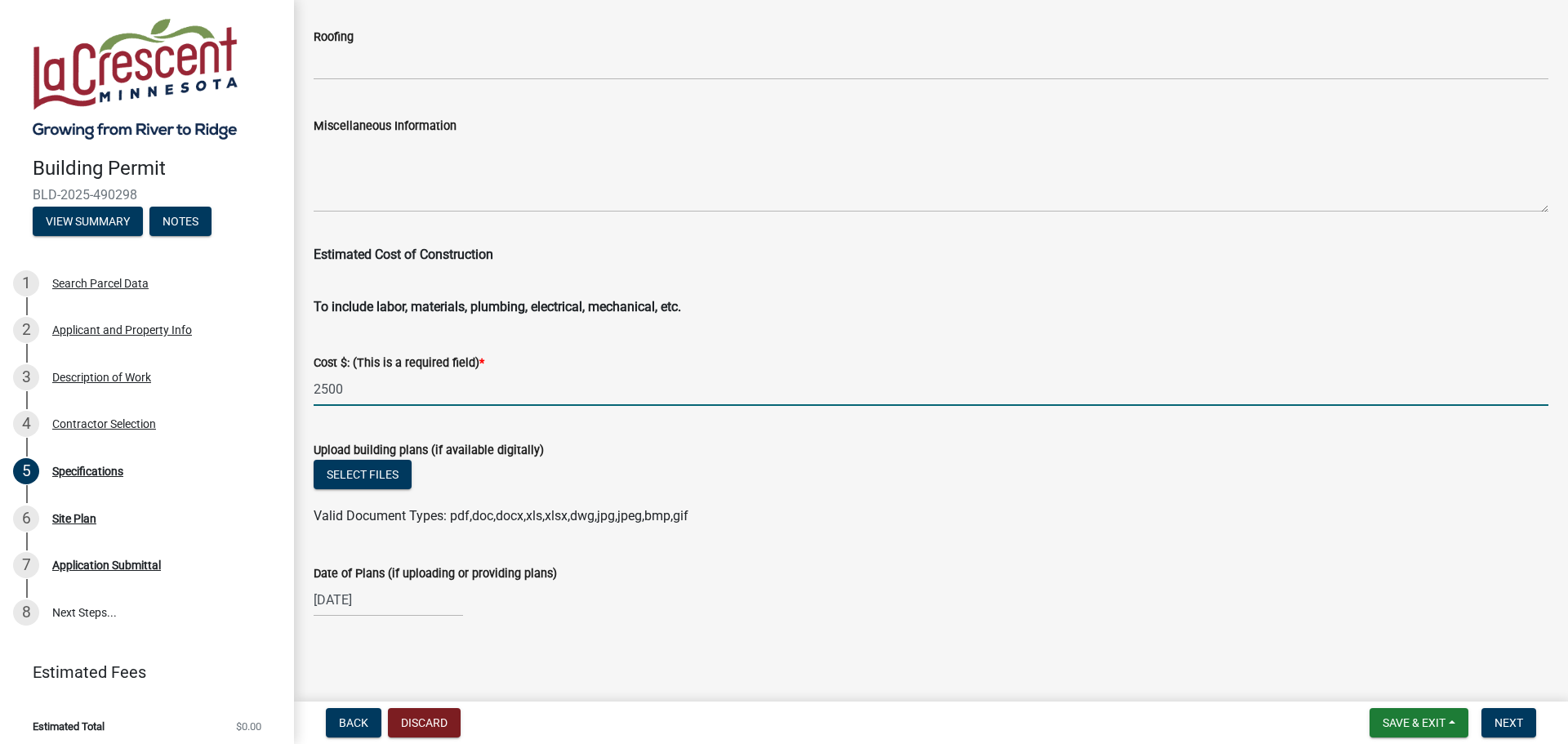
click at [366, 384] on input "2500" at bounding box center [930, 389] width 1235 height 33
click at [391, 590] on div "[DATE]" at bounding box center [388, 599] width 150 height 33
type input "2500"
select select "10"
select select "2025"
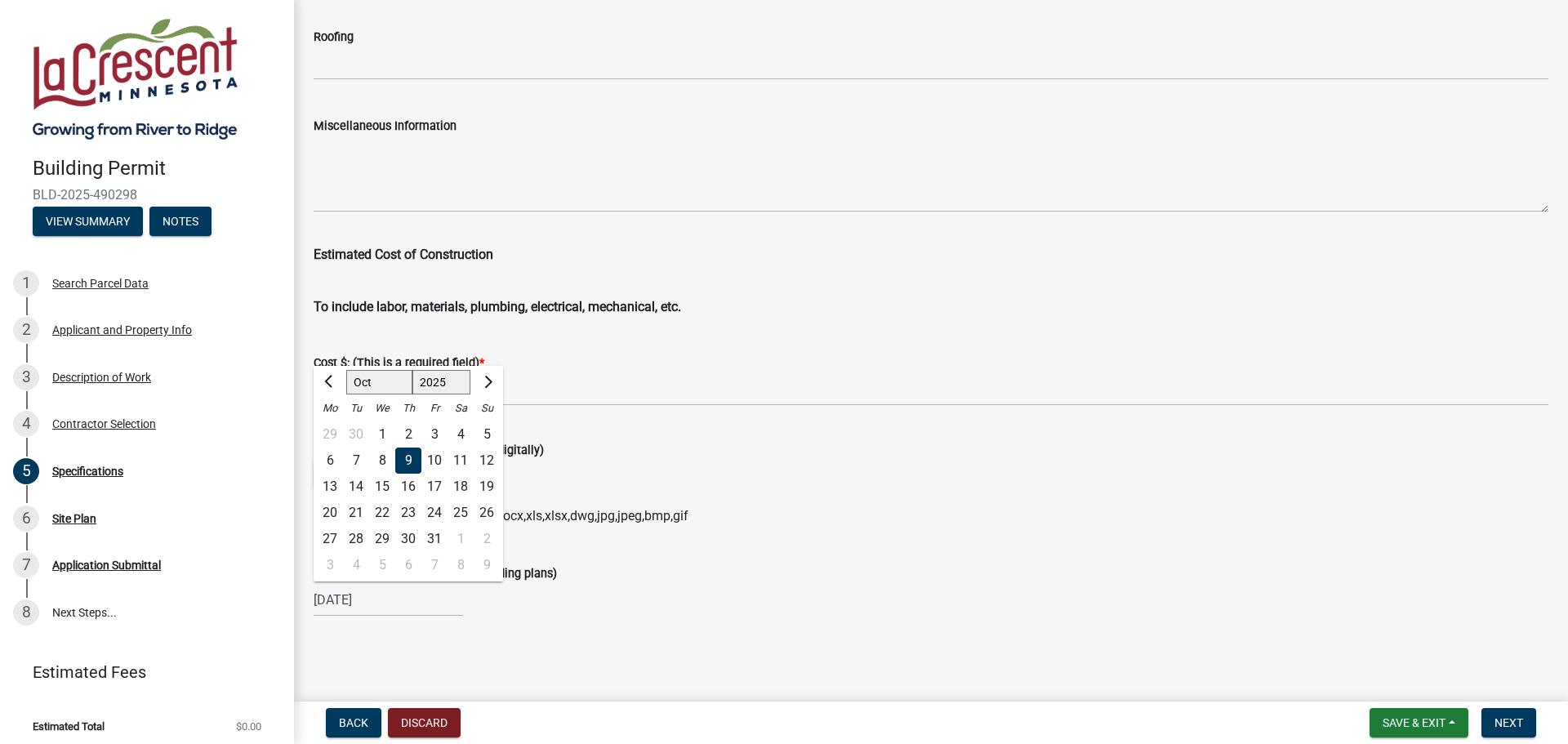
click at [686, 572] on div "Date of Plans (if uploading or providing plans)" at bounding box center [930, 574] width 1235 height 20
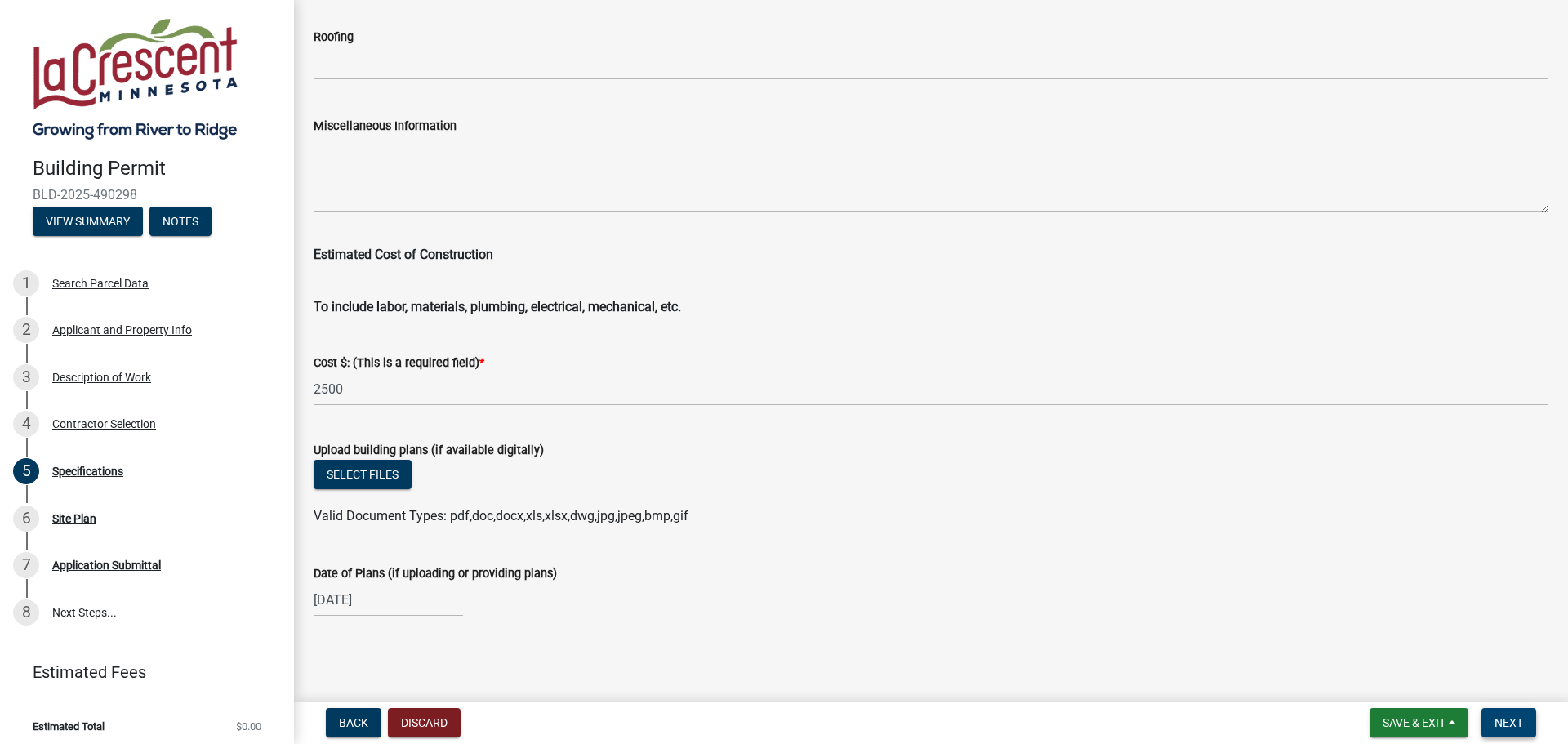
click at [1516, 719] on span "Next" at bounding box center [1509, 723] width 29 height 13
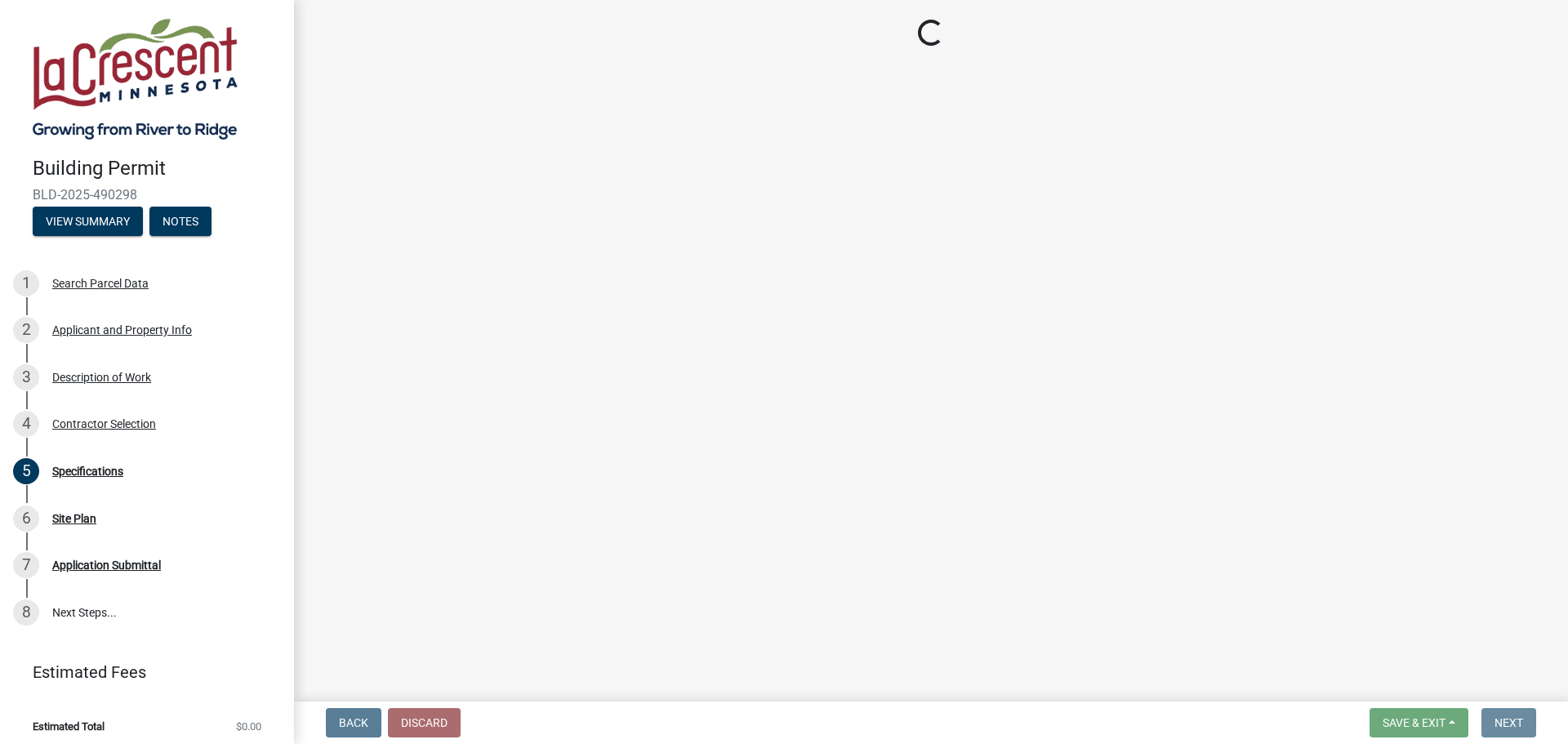
scroll to position [0, 0]
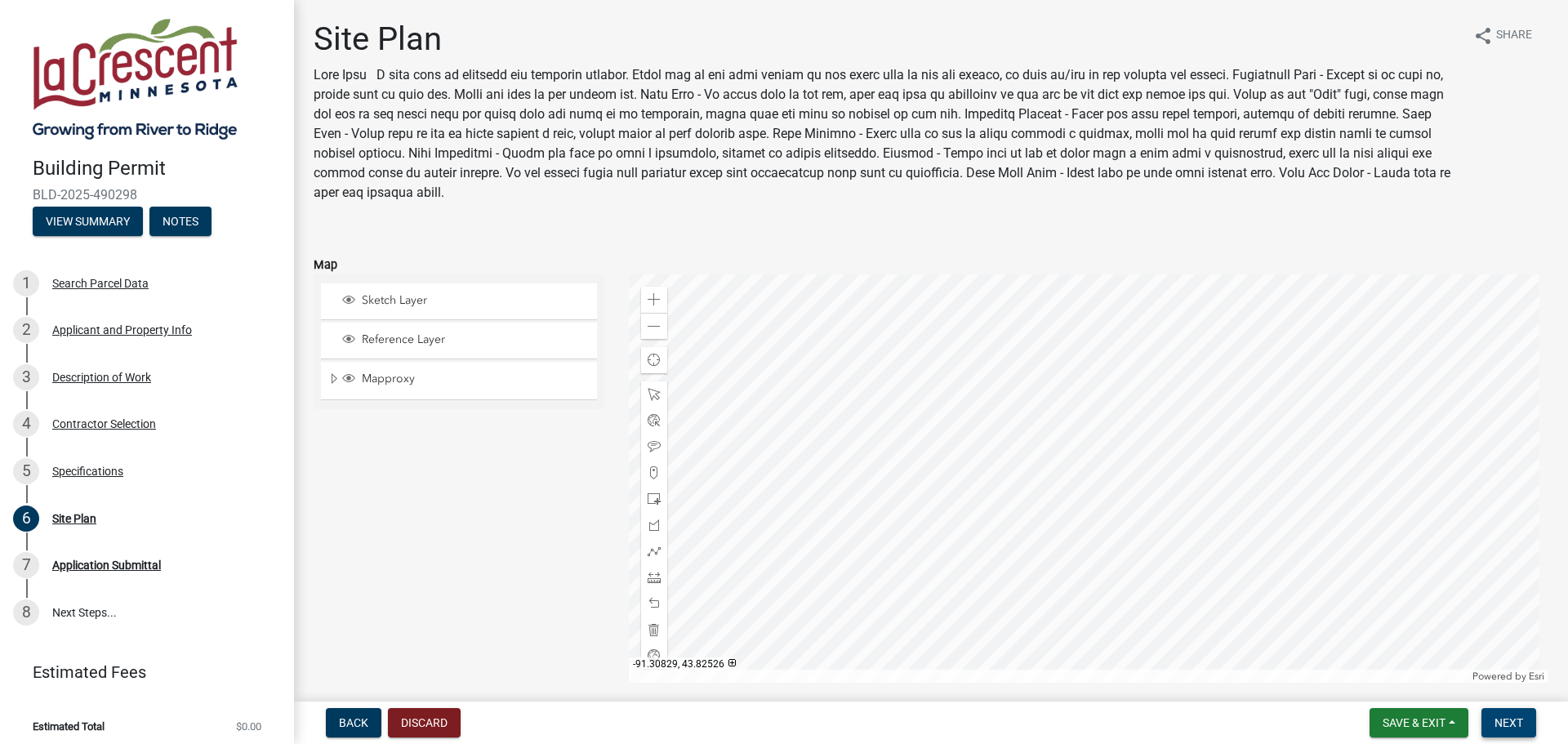
click at [1505, 721] on span "Next" at bounding box center [1509, 723] width 29 height 13
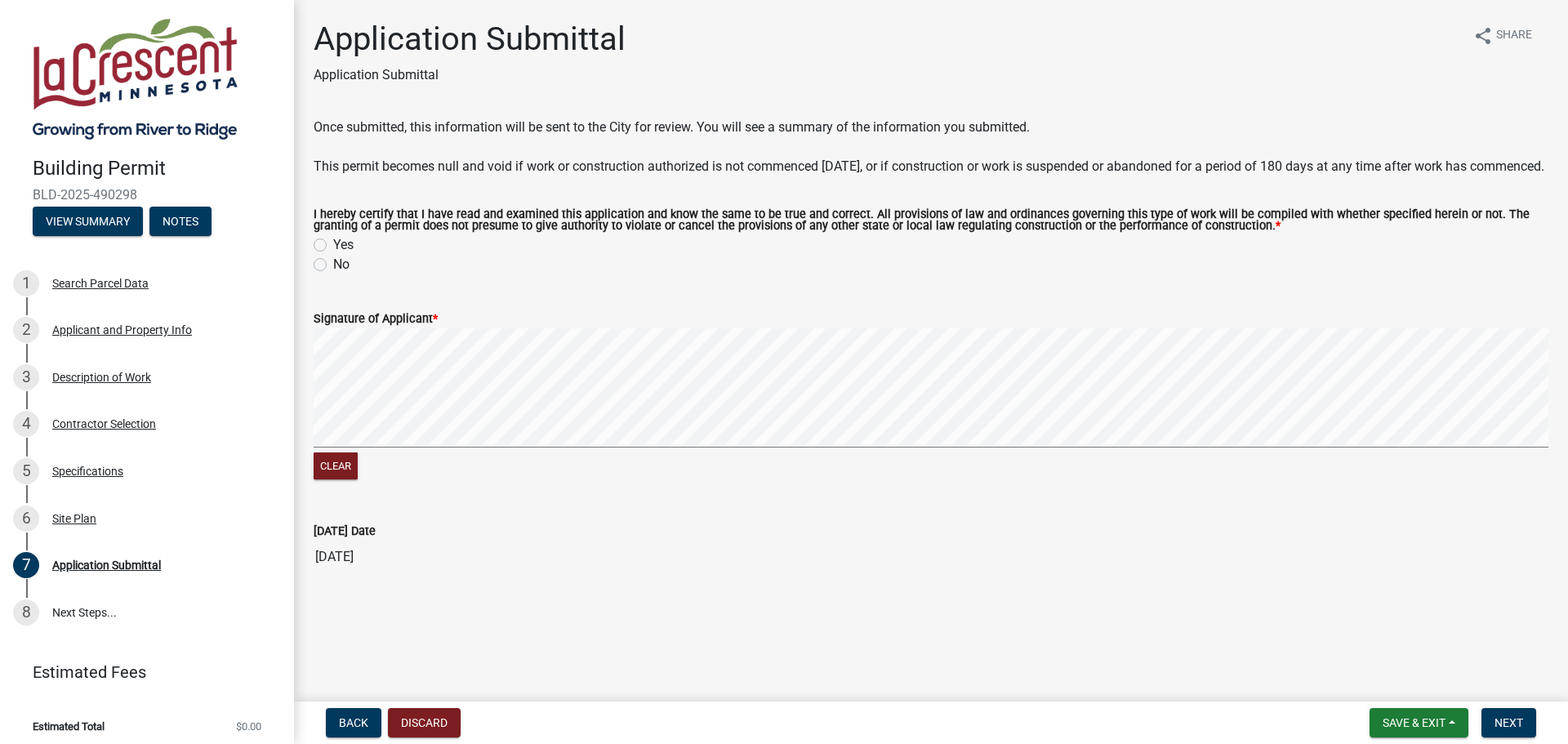
click at [333, 255] on label "Yes" at bounding box center [343, 245] width 21 height 20
click at [333, 246] on input "Yes" at bounding box center [338, 240] width 11 height 11
radio input "true"
click at [1523, 718] on span "Next" at bounding box center [1509, 723] width 29 height 13
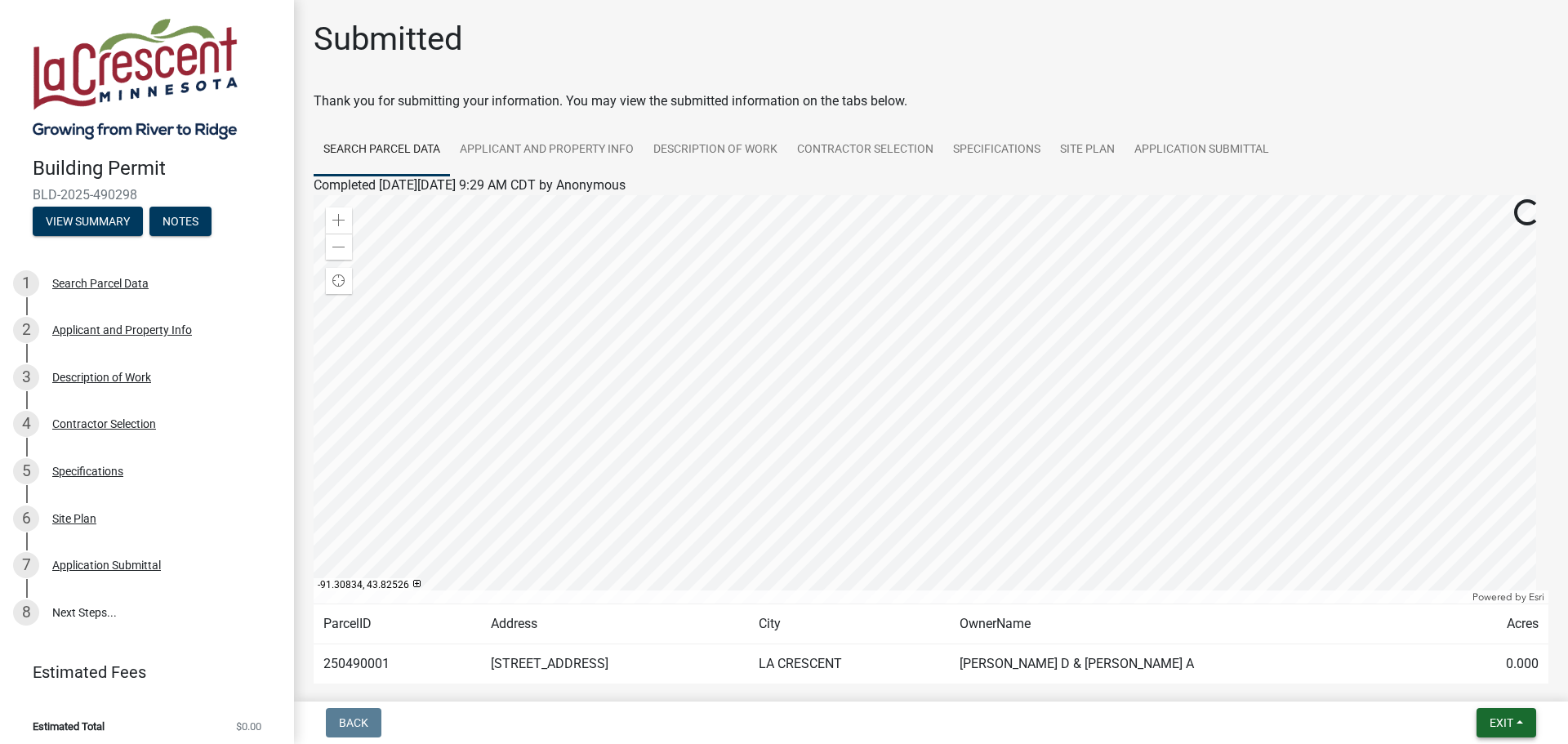
click at [1496, 721] on span "Exit" at bounding box center [1502, 723] width 24 height 13
click at [1470, 678] on button "Save & Exit" at bounding box center [1471, 680] width 131 height 39
